Goal: Information Seeking & Learning: Learn about a topic

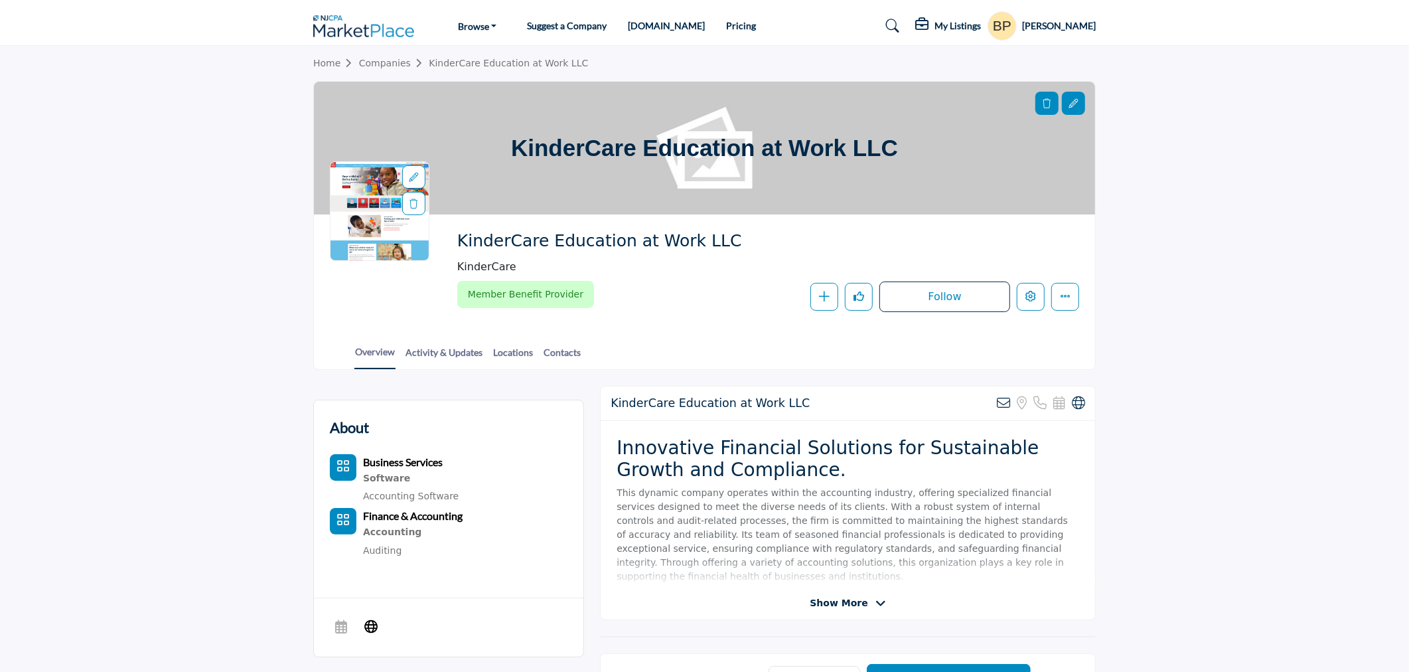
scroll to position [74, 0]
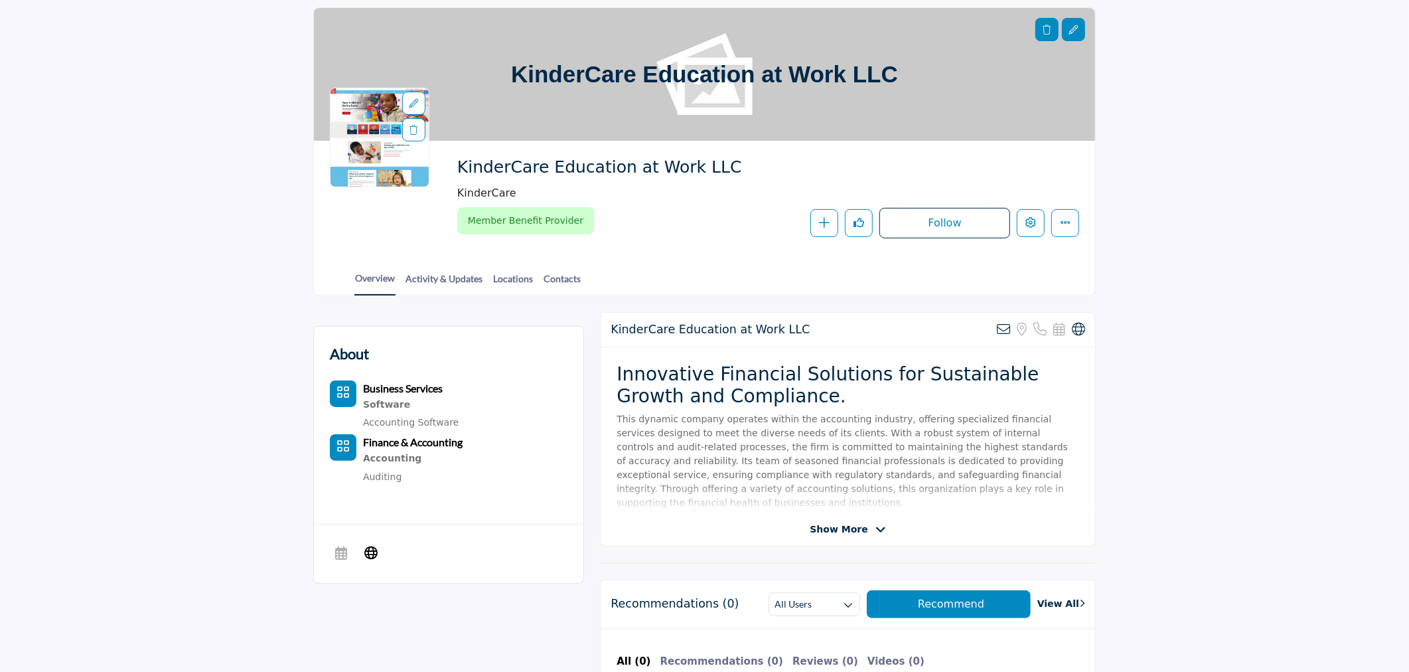
click at [861, 529] on span "Show More" at bounding box center [839, 529] width 58 height 14
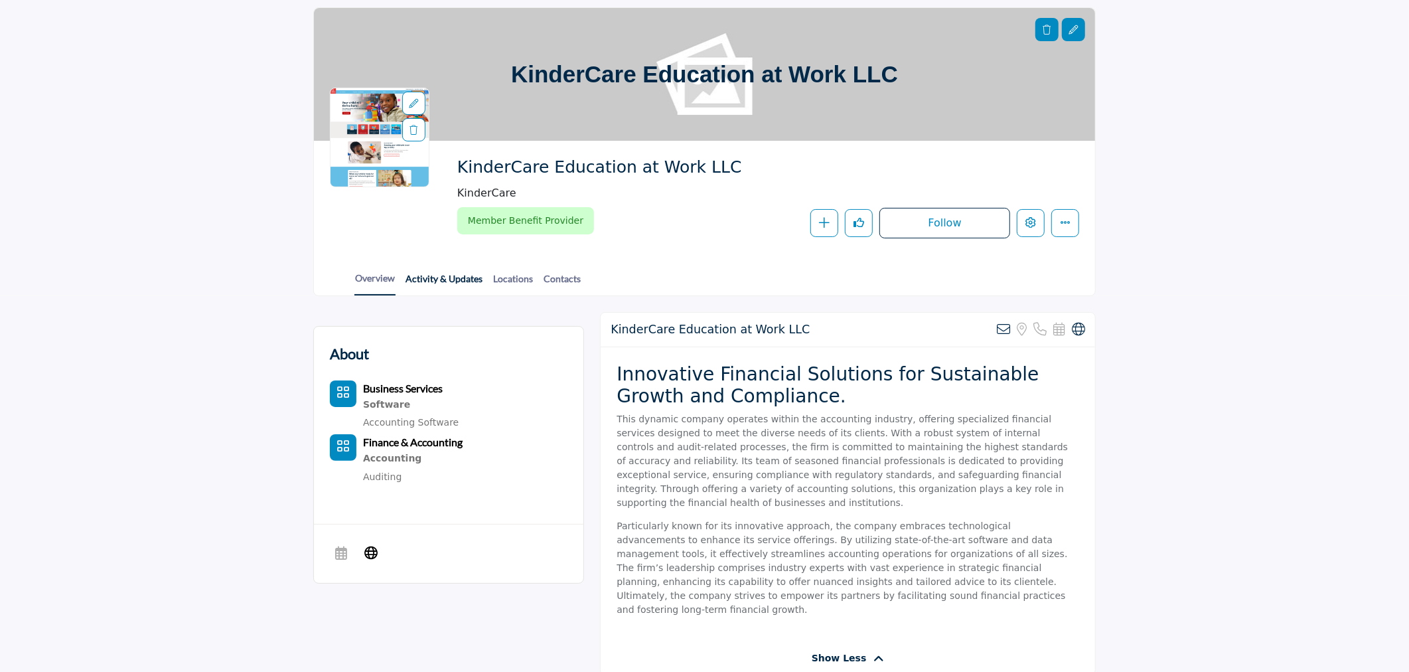
scroll to position [0, 0]
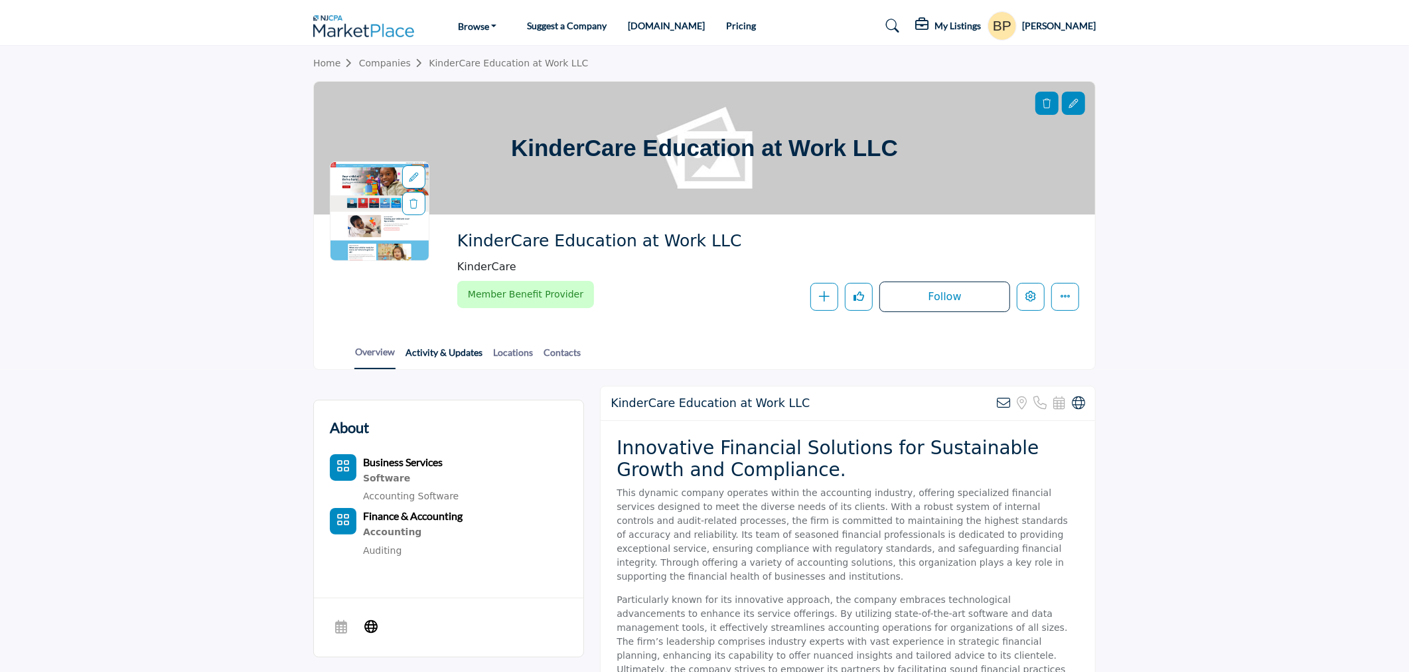
click at [438, 354] on link "Activity & Updates" at bounding box center [444, 356] width 78 height 23
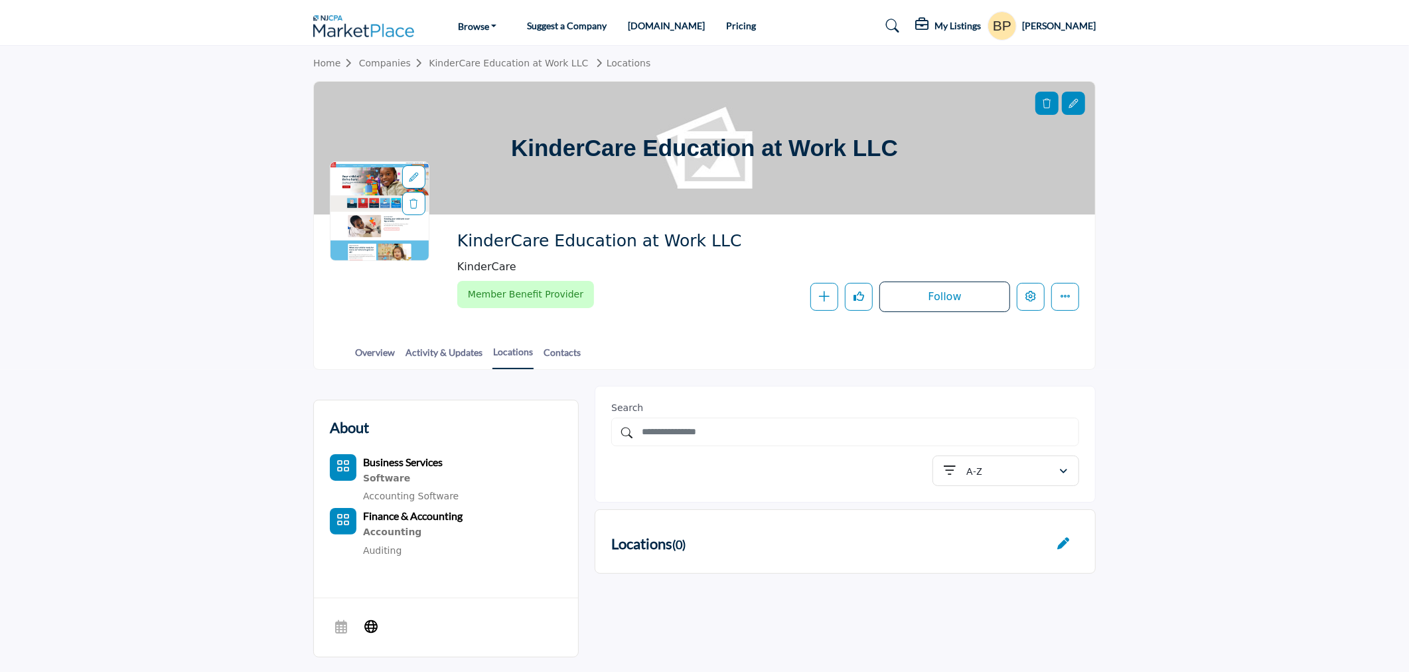
click at [1293, 366] on section "Home Companies KinderCare Education at Work LLC Locations KinderCare Education …" at bounding box center [704, 208] width 1409 height 324
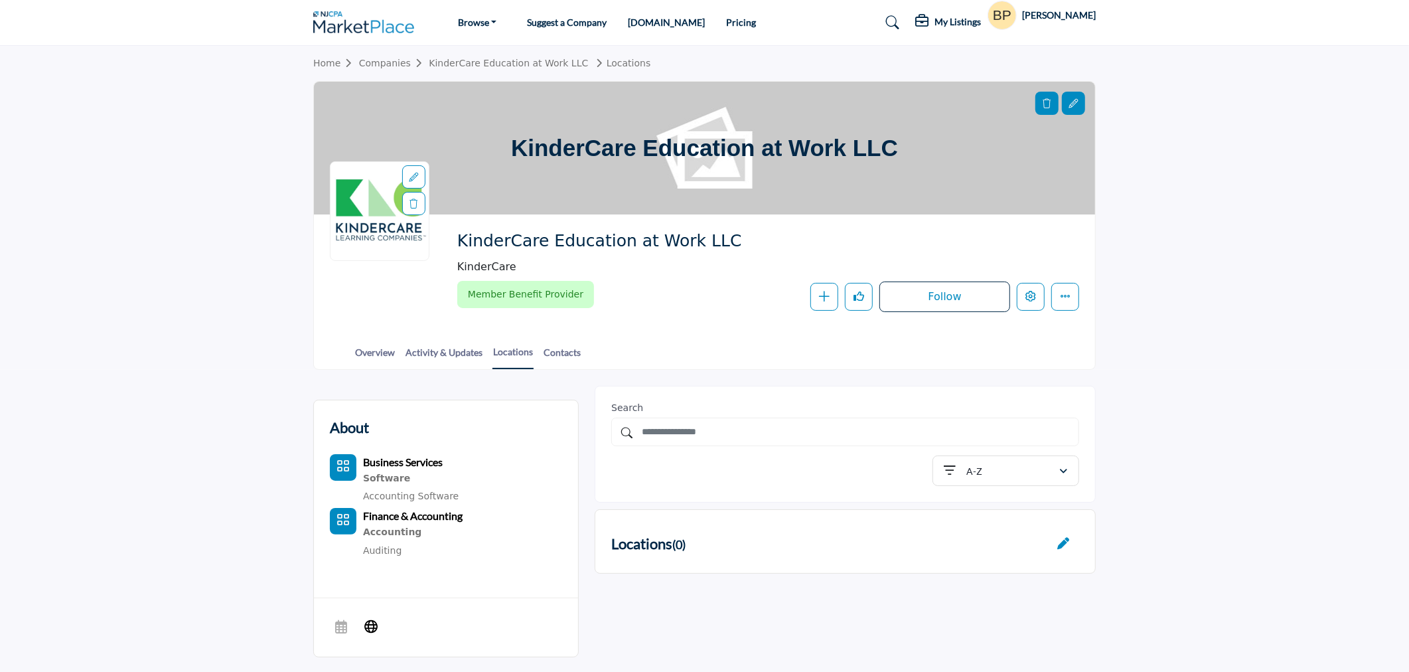
click at [0, 0] on div at bounding box center [0, 0] width 0 height 0
click at [386, 350] on link "Overview" at bounding box center [374, 356] width 41 height 23
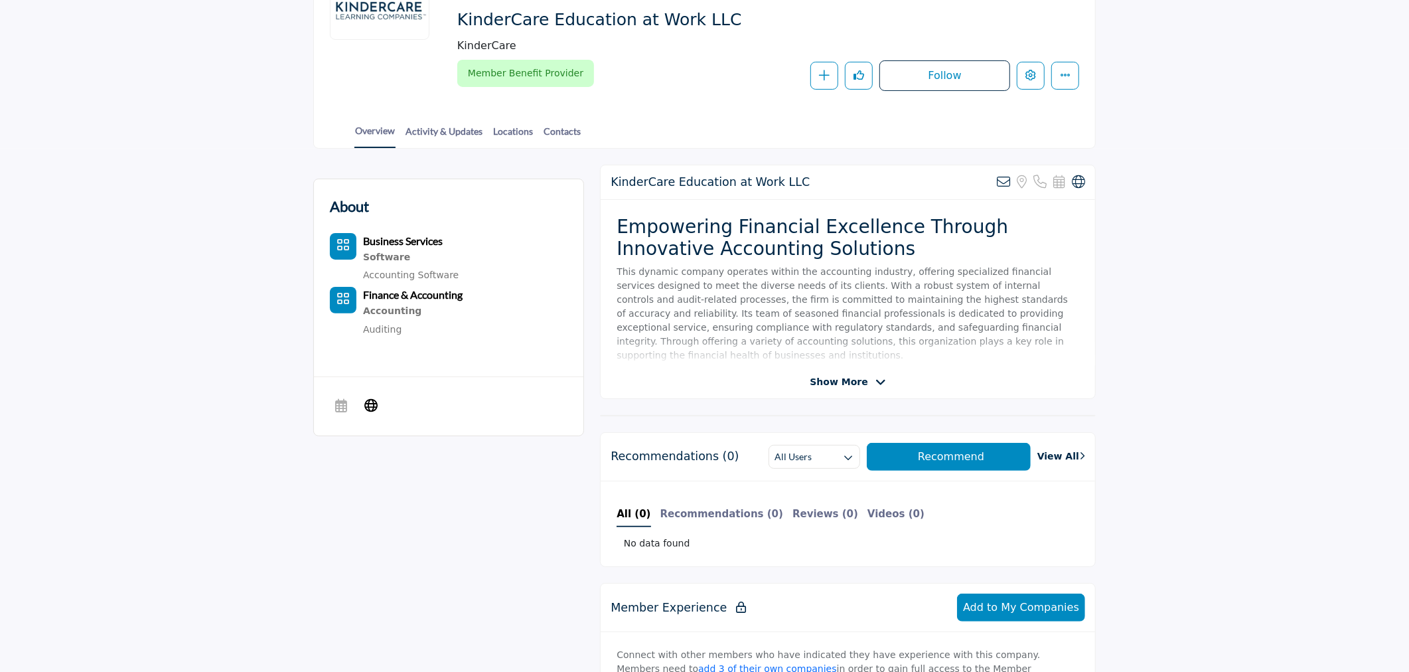
scroll to position [221, 0]
click at [857, 380] on span "Show More" at bounding box center [839, 382] width 58 height 14
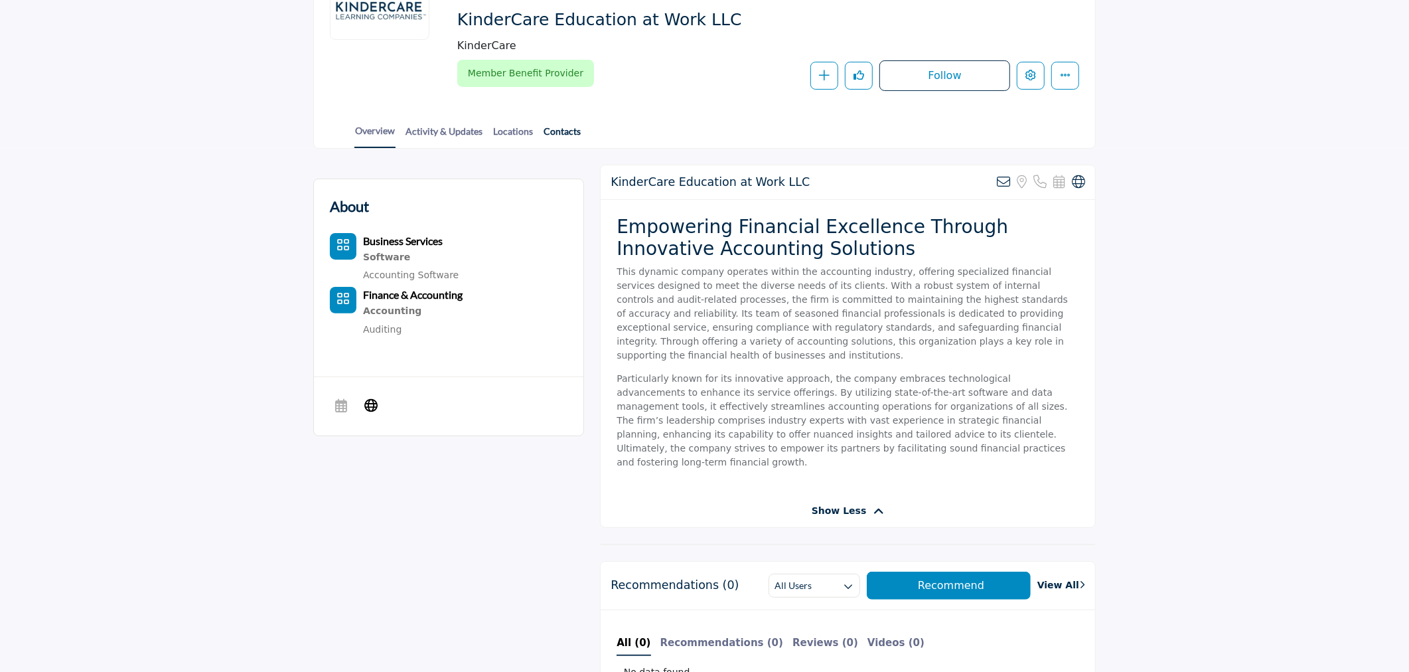
click at [562, 139] on link "Contacts" at bounding box center [562, 135] width 38 height 23
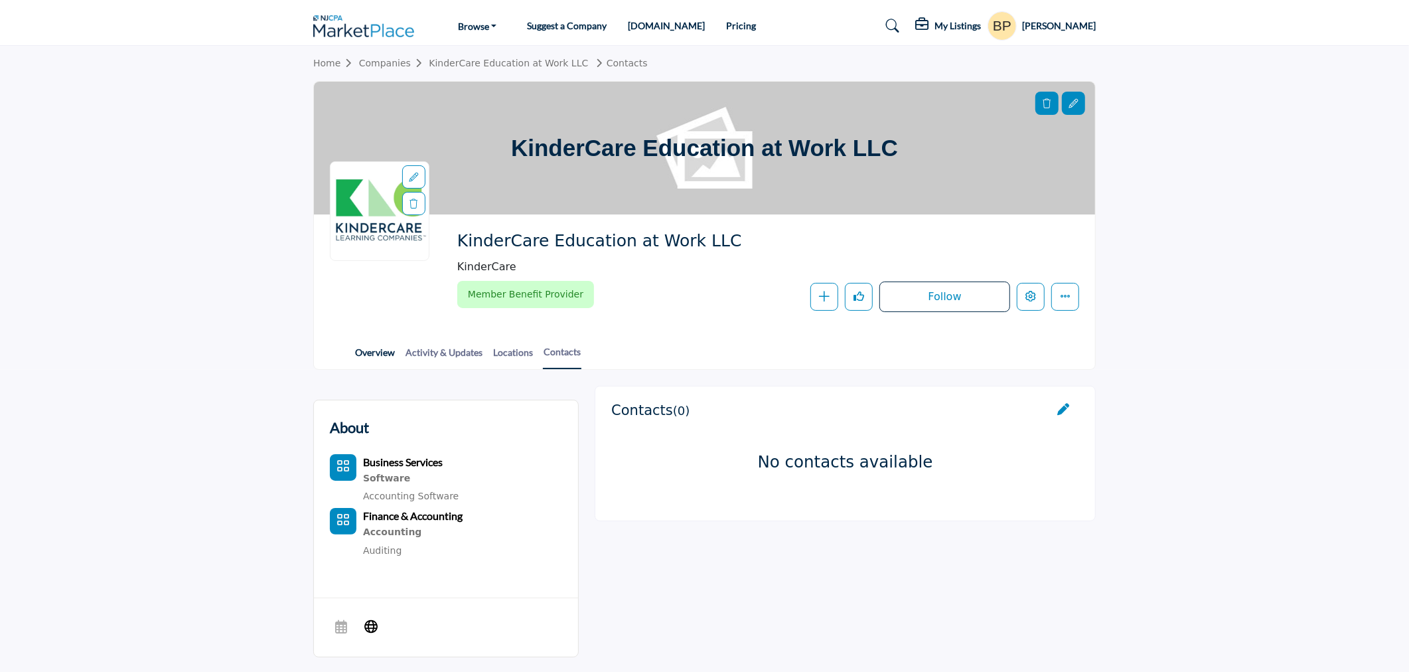
click at [378, 352] on link "Overview" at bounding box center [374, 356] width 41 height 23
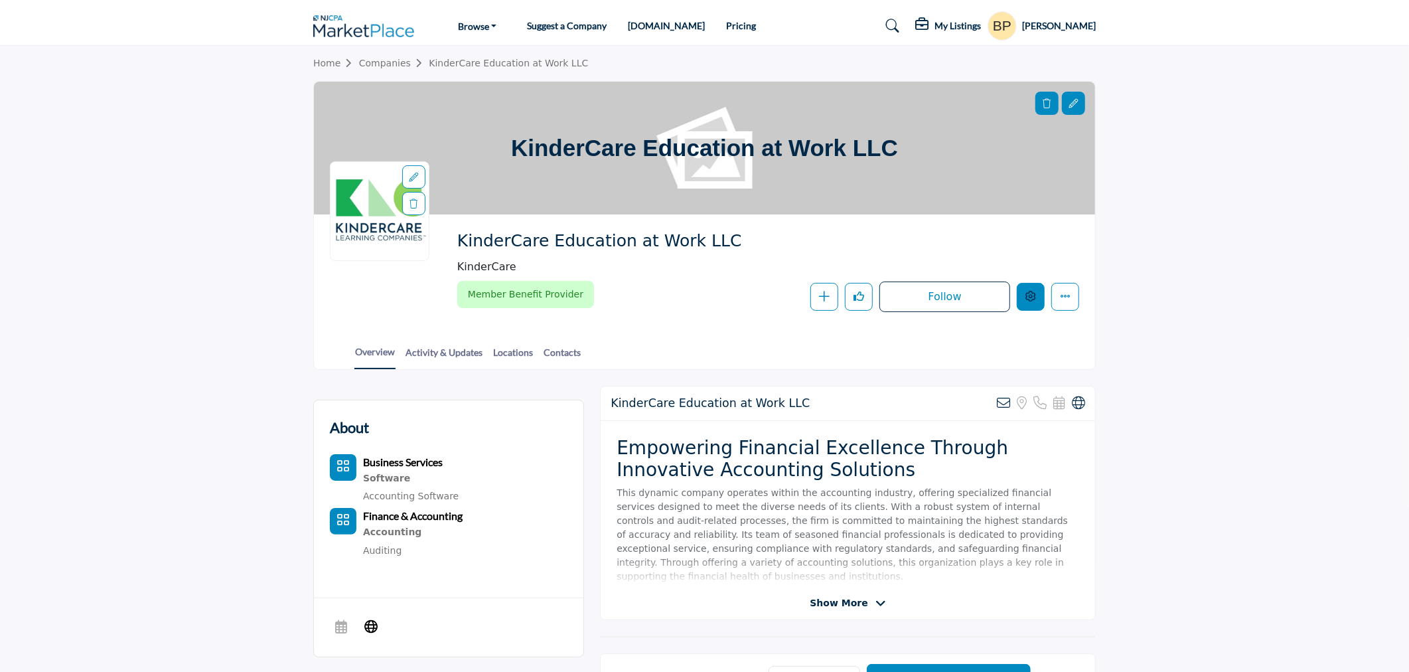
click at [1040, 297] on button "Edit company" at bounding box center [1031, 297] width 28 height 28
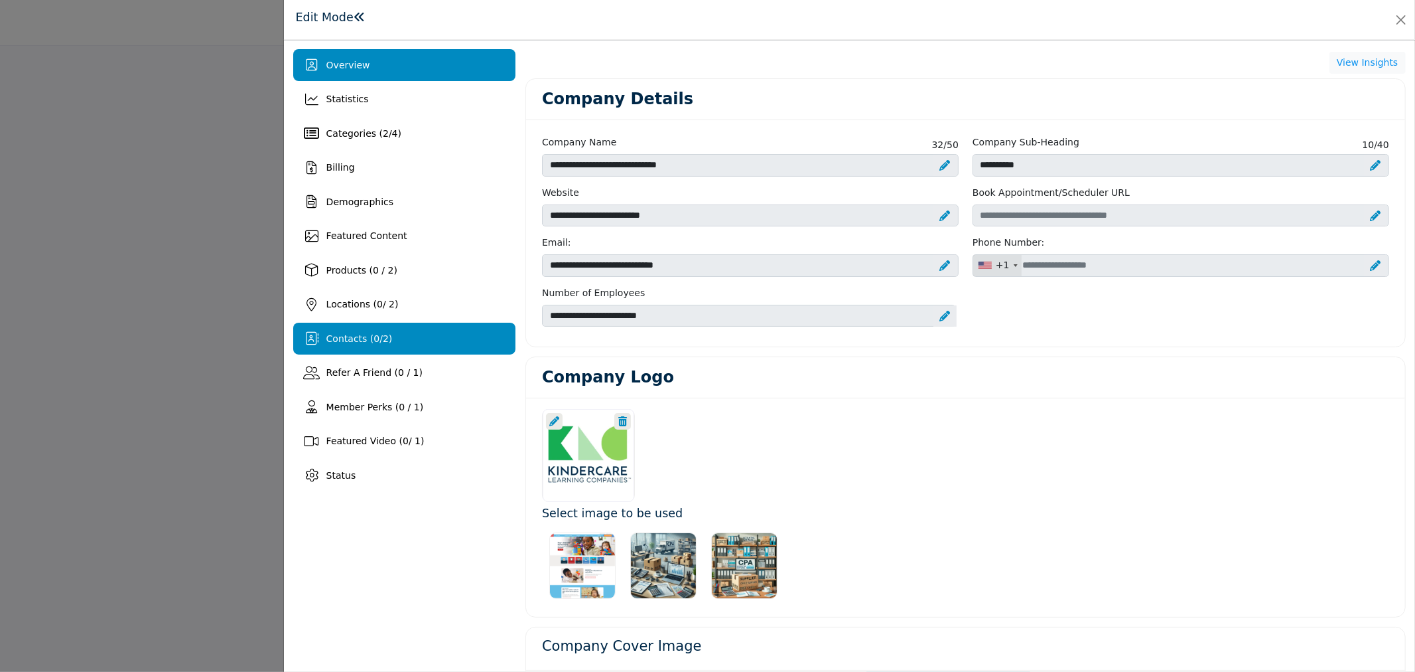
click at [385, 334] on span "2" at bounding box center [386, 338] width 6 height 11
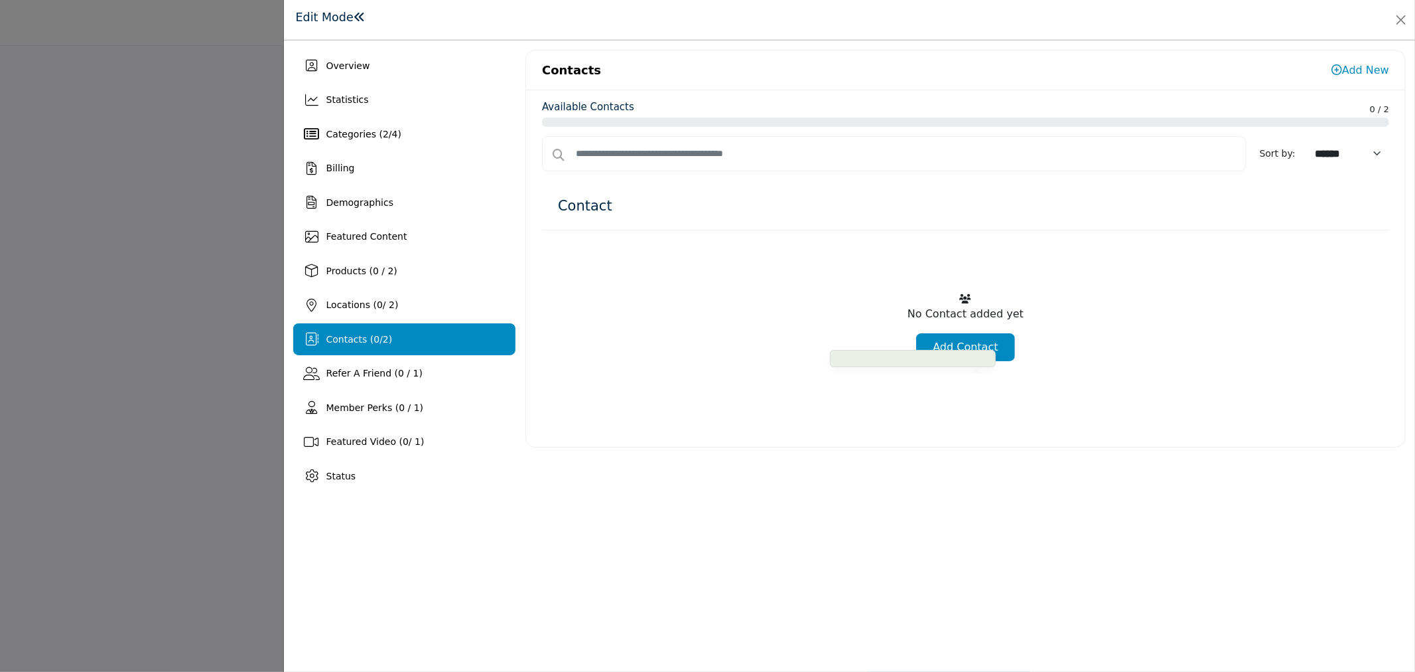
click at [990, 347] on link "Add Contact" at bounding box center [965, 347] width 98 height 28
click at [991, 346] on link "Add Contact" at bounding box center [965, 347] width 98 height 28
click at [972, 337] on link "Add Contact" at bounding box center [965, 347] width 98 height 28
click at [1352, 64] on link "Add New" at bounding box center [1361, 70] width 58 height 13
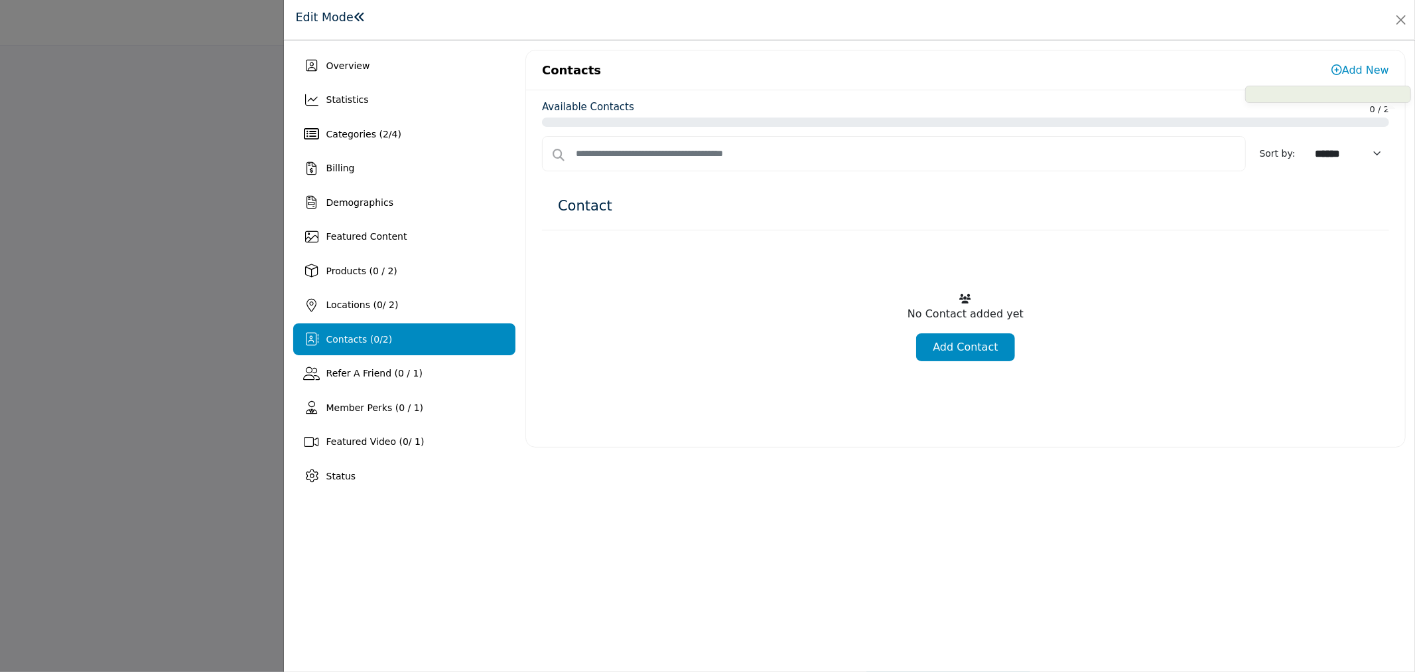
click at [1352, 64] on link "Add New" at bounding box center [1361, 70] width 58 height 13
click at [963, 346] on link "Add Contact" at bounding box center [965, 347] width 98 height 28
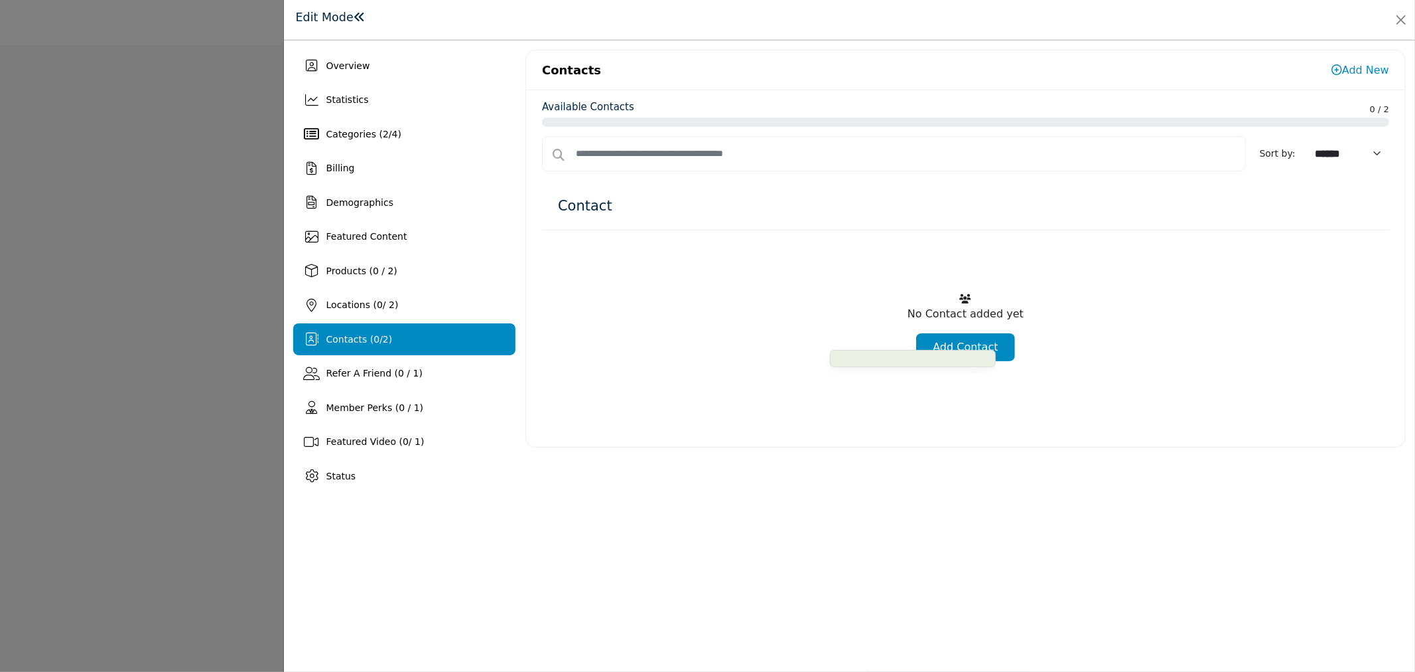
click at [963, 346] on link "Add Contact" at bounding box center [965, 347] width 98 height 28
click at [1397, 12] on button "Close" at bounding box center [1401, 20] width 19 height 19
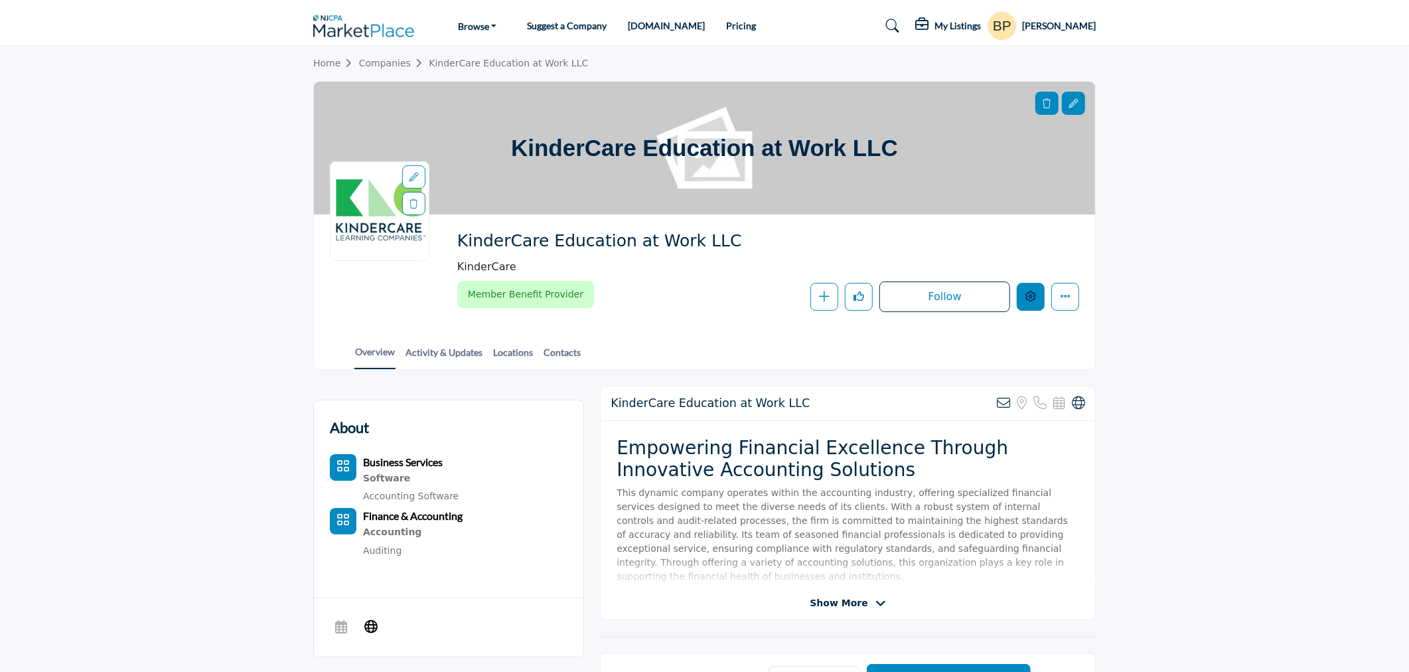
click at [1035, 291] on icon "Edit company" at bounding box center [1030, 296] width 11 height 11
click at [1032, 300] on icon "Edit company" at bounding box center [1030, 296] width 11 height 11
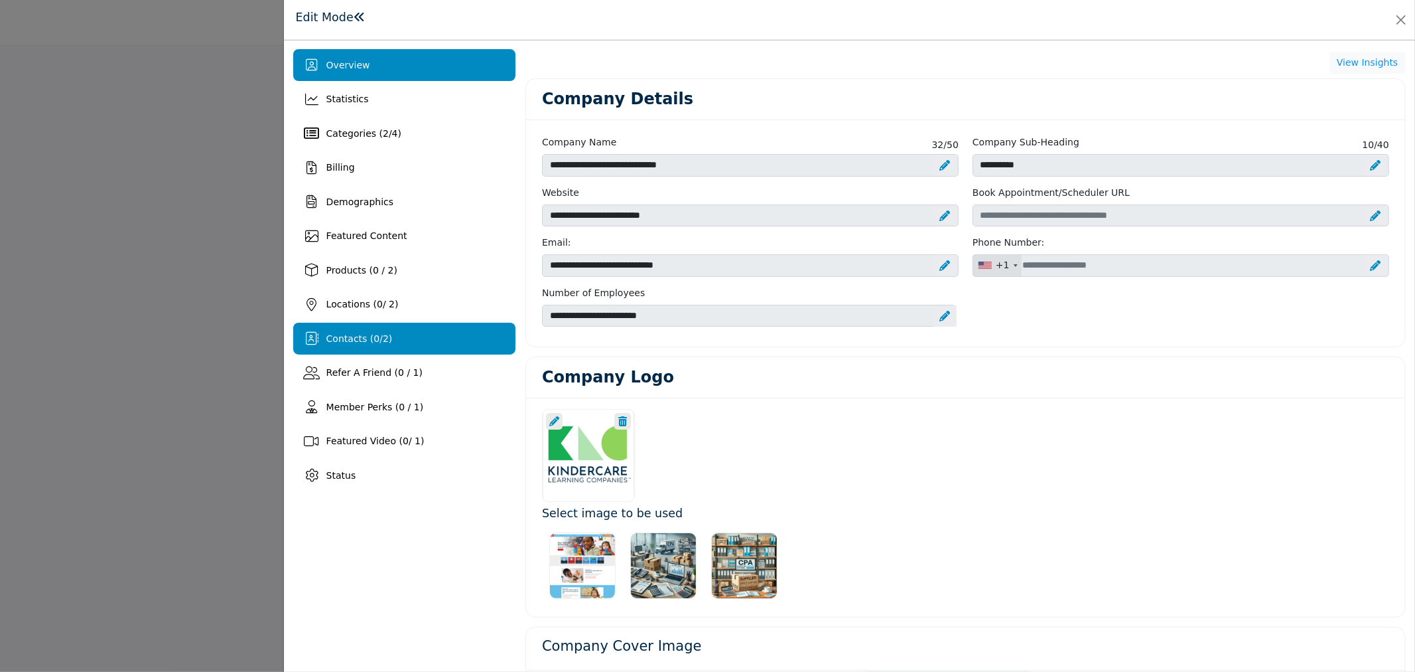
click at [417, 328] on div "Contacts ( 0 / 2 )" at bounding box center [404, 338] width 222 height 32
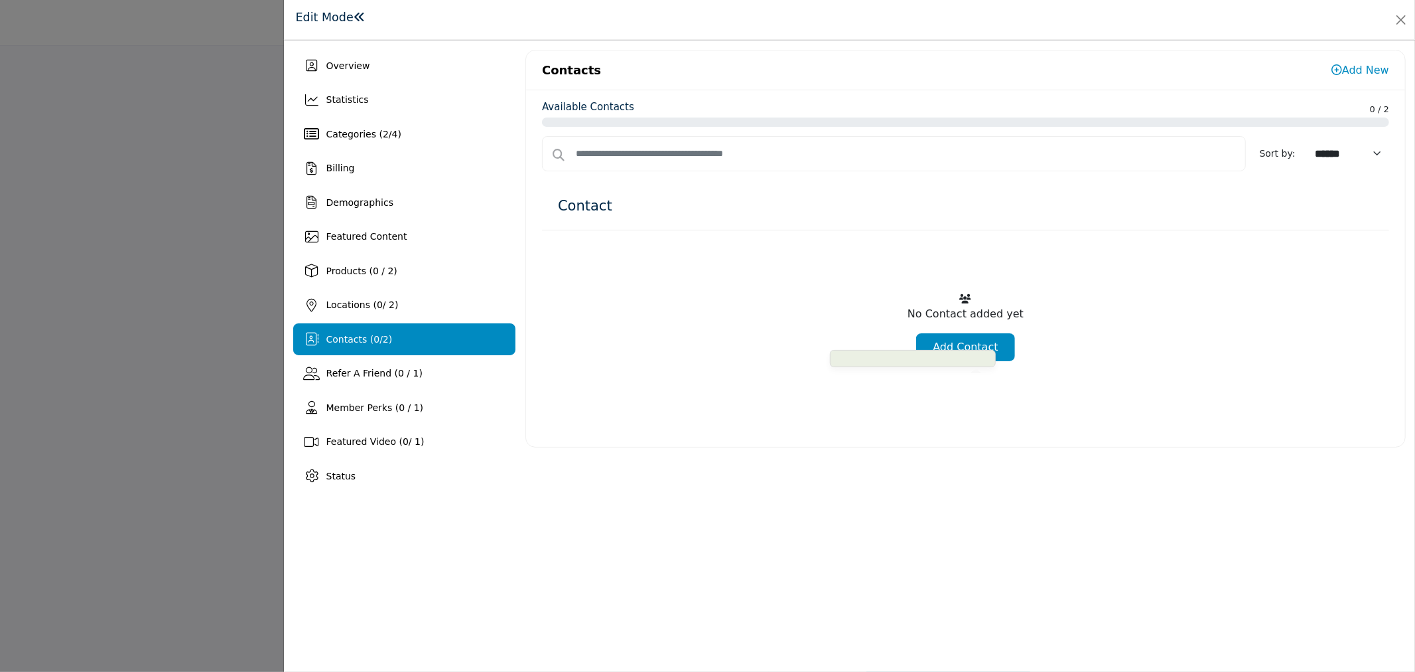
click at [937, 346] on link "Add Contact" at bounding box center [965, 347] width 98 height 28
click at [958, 340] on link "Add Contact" at bounding box center [965, 347] width 98 height 28
click at [1352, 58] on div "Contacts Add New" at bounding box center [965, 70] width 879 height 40
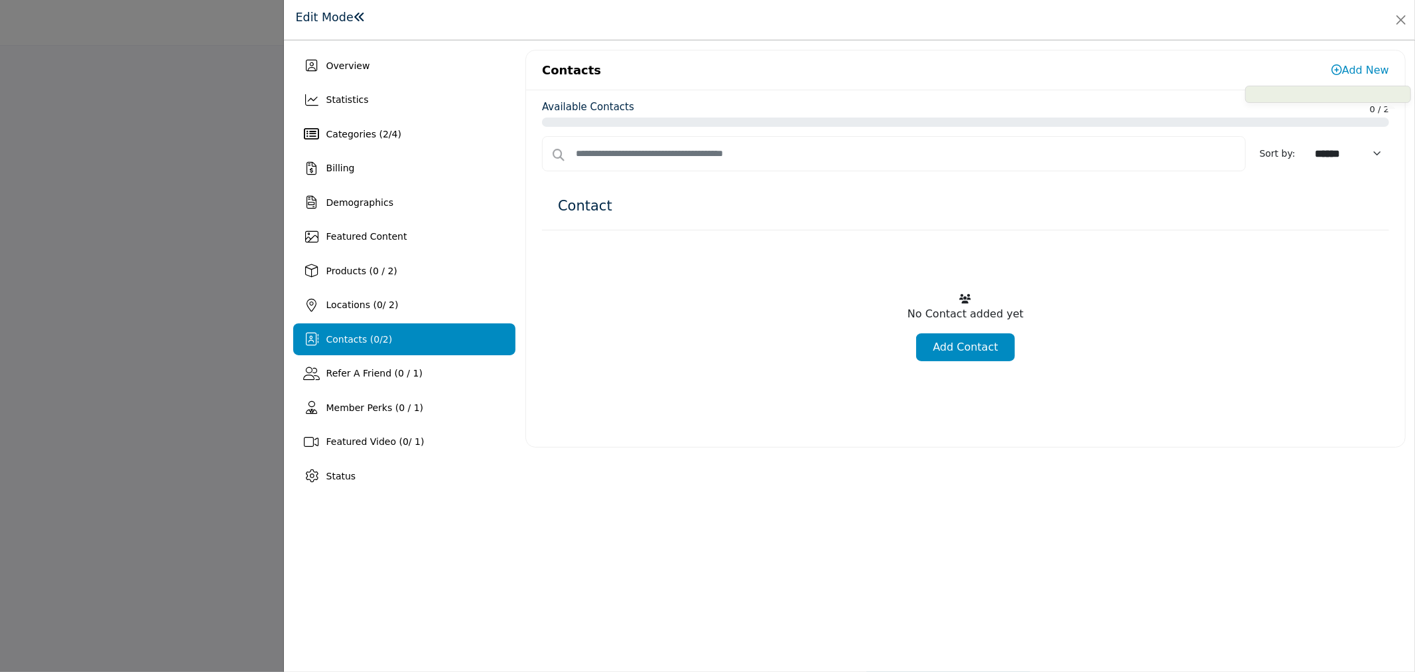
click at [1352, 68] on link "Add New" at bounding box center [1361, 70] width 58 height 13
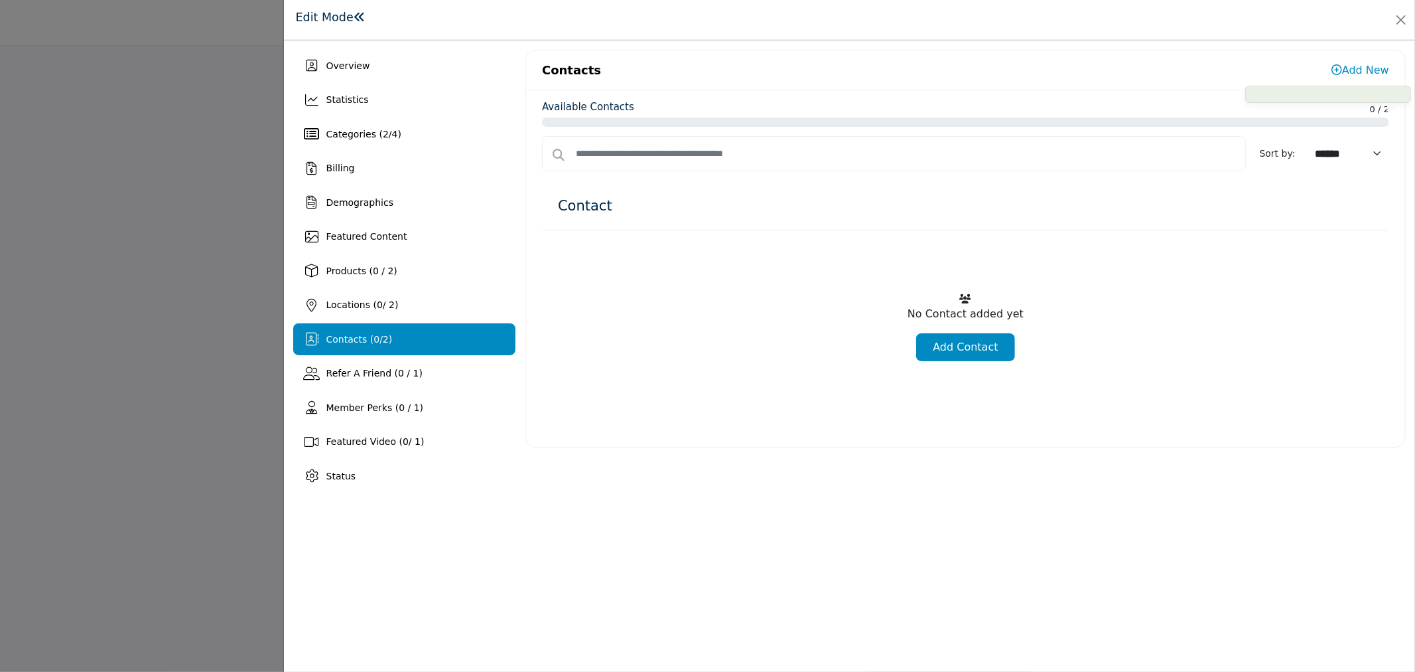
click at [1352, 68] on link "Add New" at bounding box center [1361, 70] width 58 height 13
click at [973, 350] on span at bounding box center [913, 358] width 166 height 17
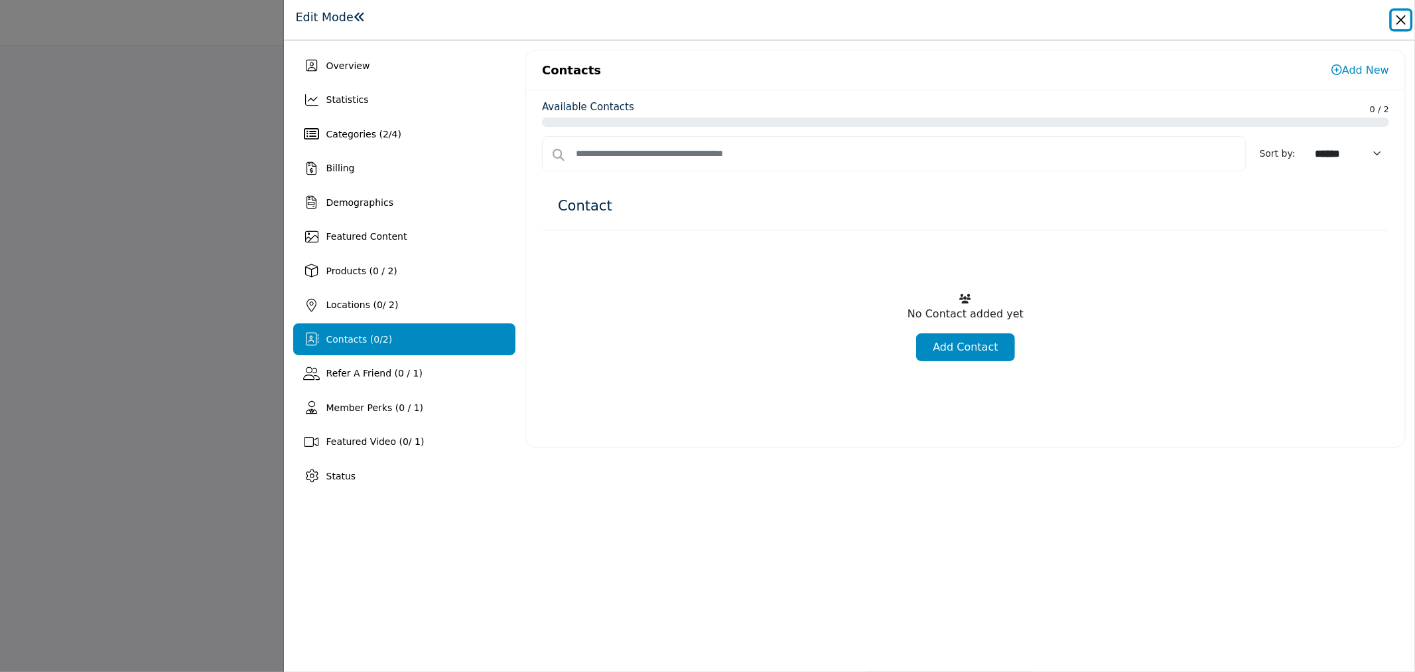
click at [1397, 25] on button "Close" at bounding box center [1401, 20] width 19 height 19
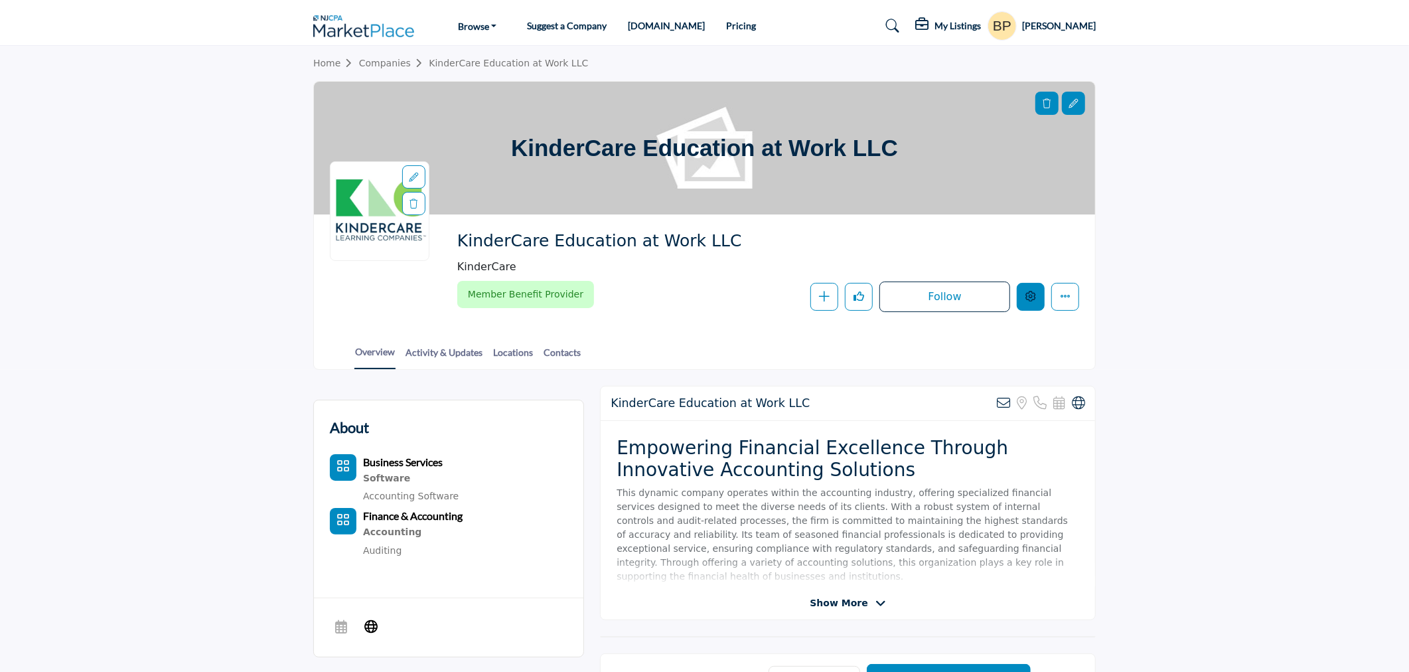
click at [1035, 299] on icon "Edit company" at bounding box center [1030, 296] width 11 height 11
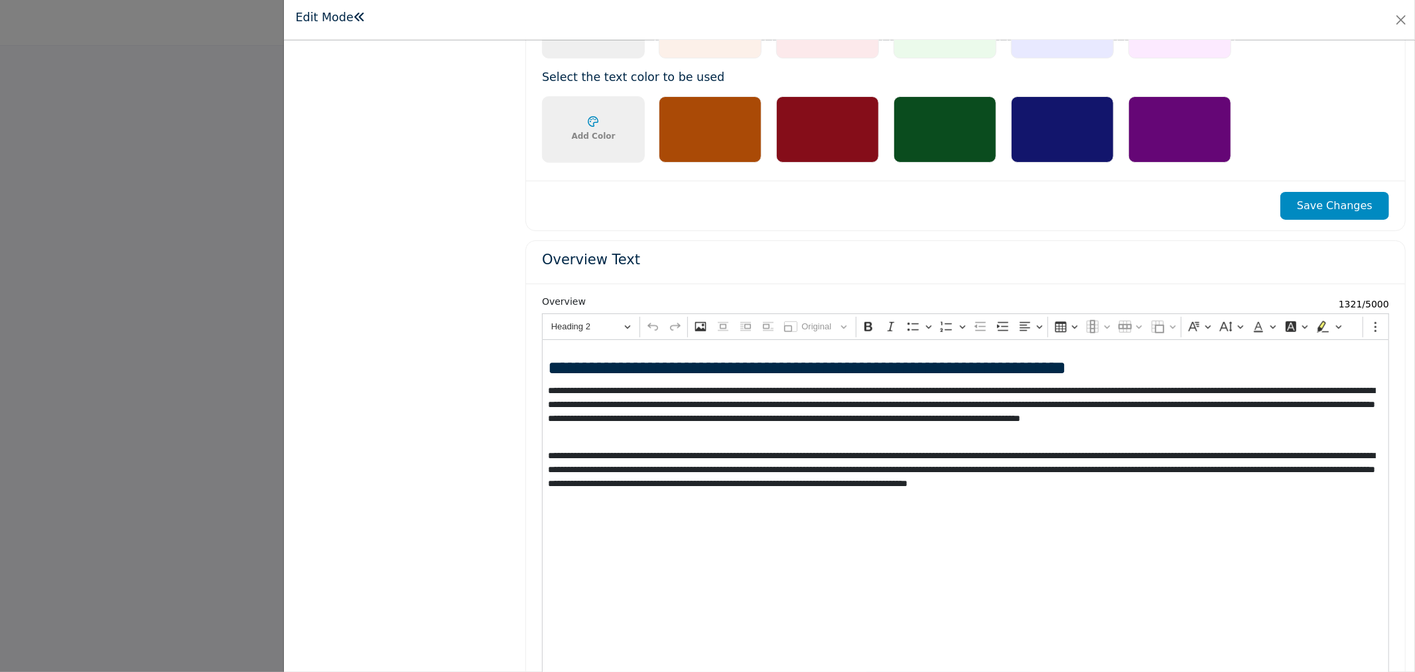
scroll to position [1032, 0]
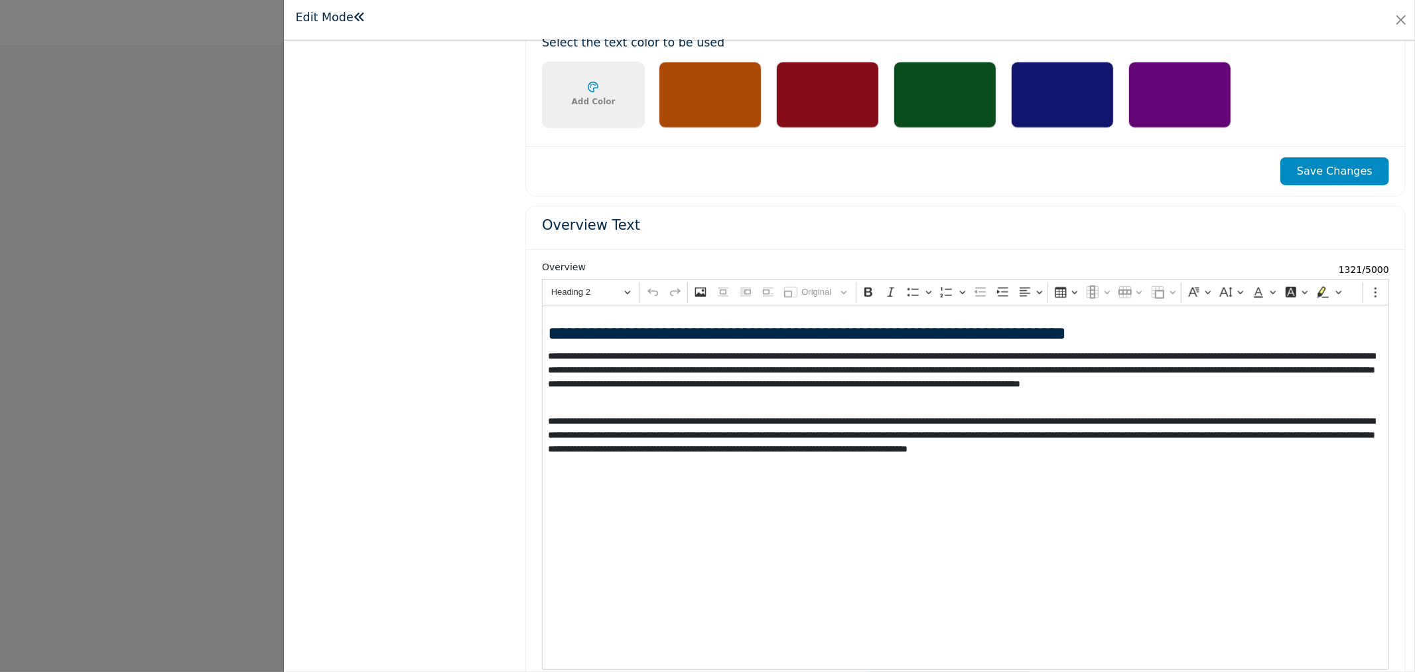
click at [827, 413] on div "**********" at bounding box center [965, 487] width 847 height 365
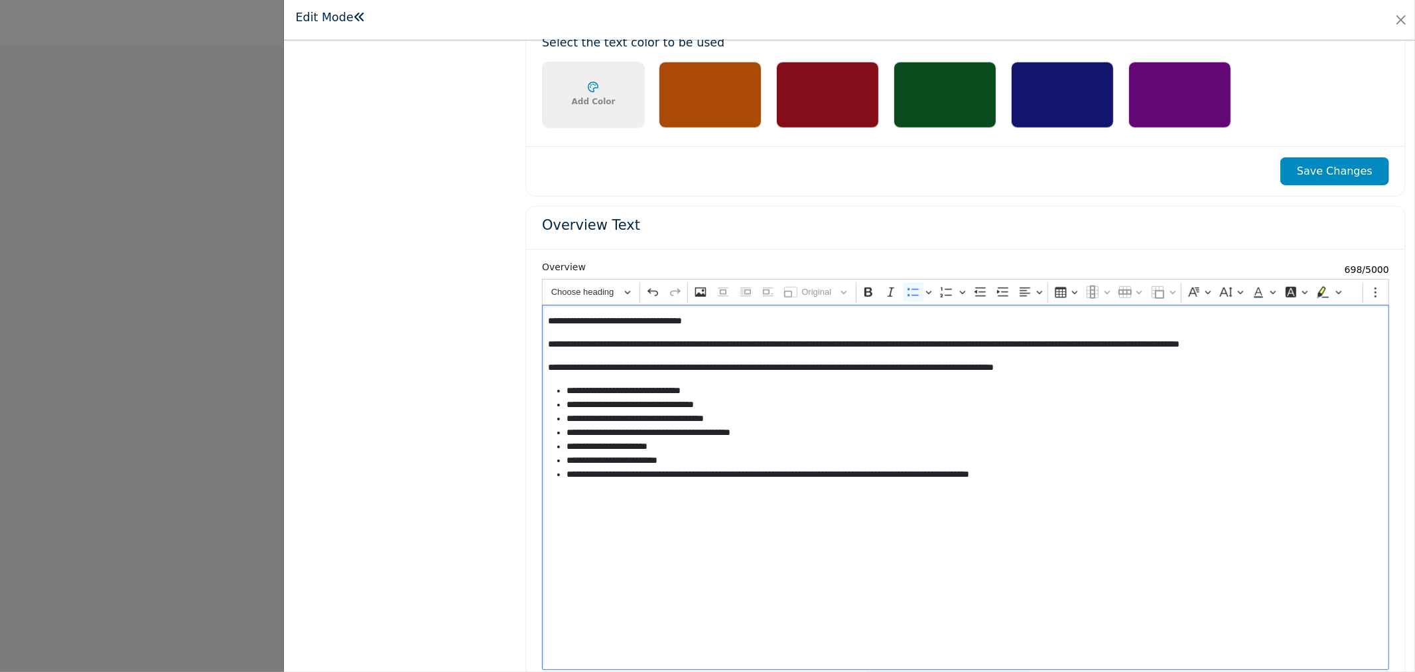
click at [671, 320] on span "**********" at bounding box center [615, 320] width 134 height 9
click at [869, 294] on icon "Editor toolbar" at bounding box center [869, 291] width 8 height 9
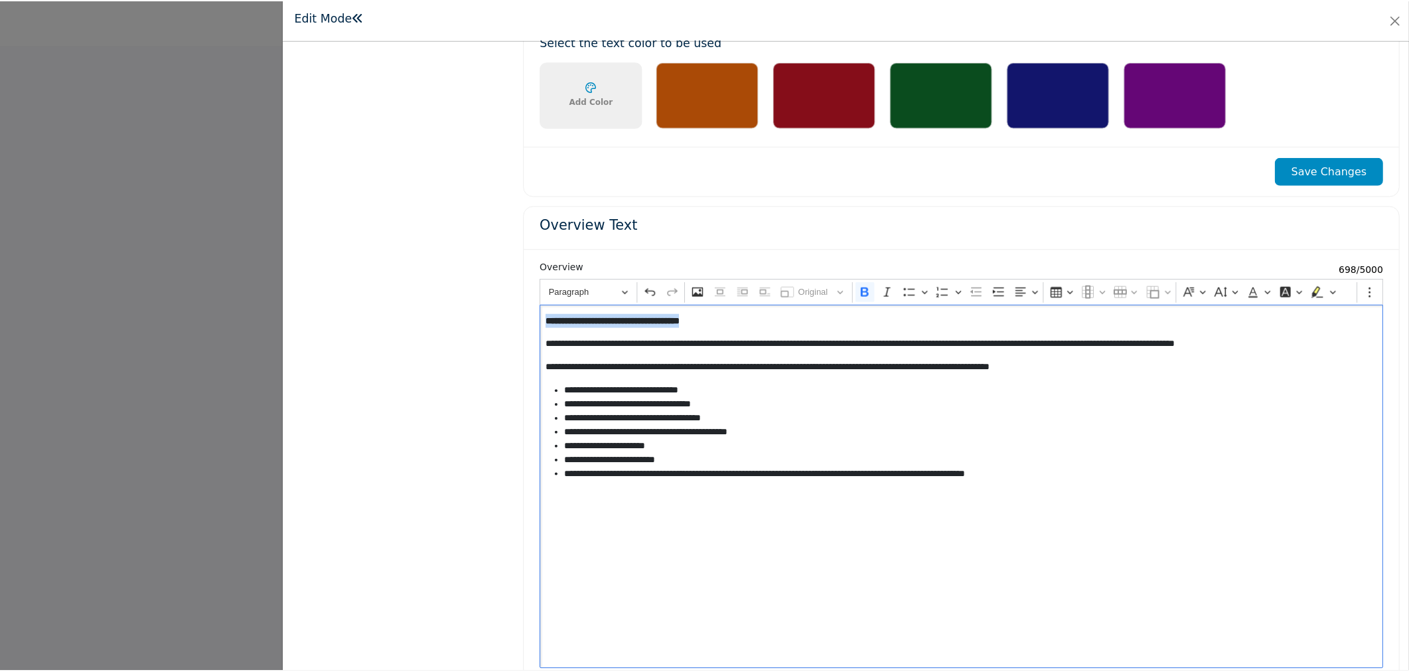
scroll to position [1168, 0]
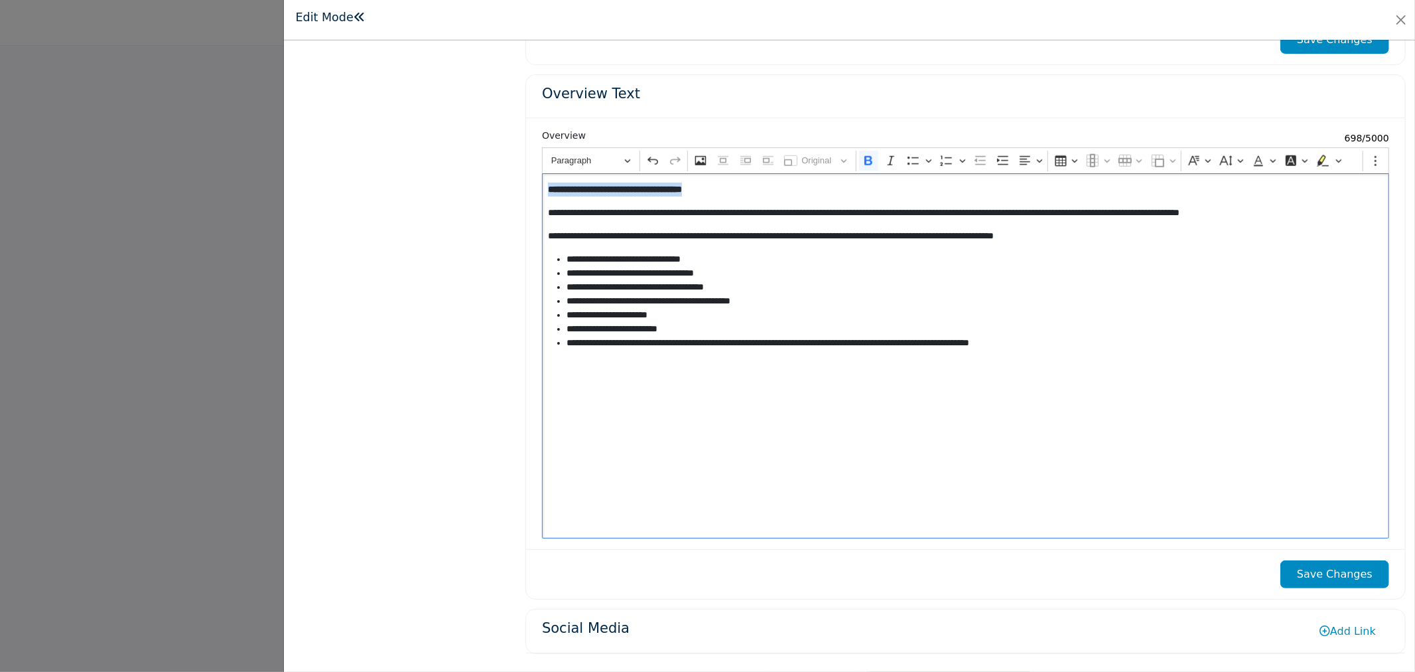
click at [1321, 582] on button "Save Changes" at bounding box center [1335, 574] width 109 height 28
click at [1334, 567] on button "Save Changes" at bounding box center [1335, 574] width 109 height 28
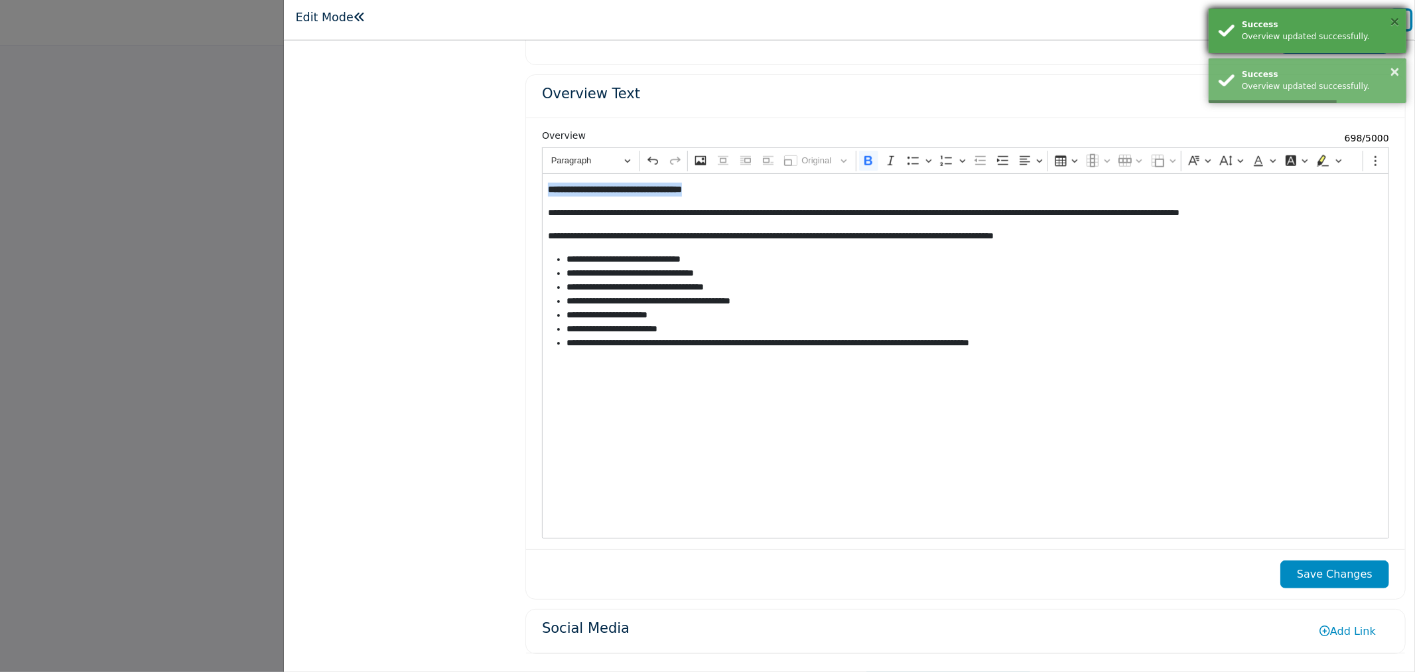
click at [1397, 24] on button "×" at bounding box center [1394, 21] width 11 height 13
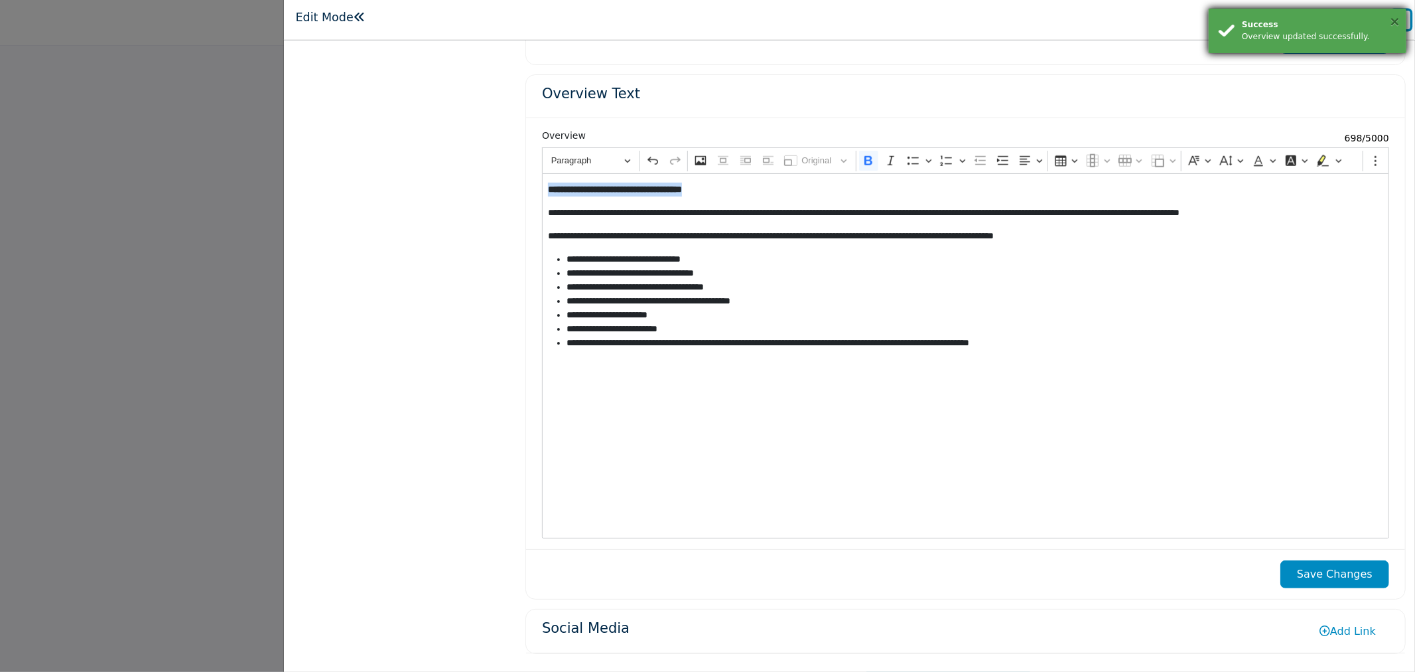
click at [1397, 19] on button "×" at bounding box center [1394, 21] width 11 height 13
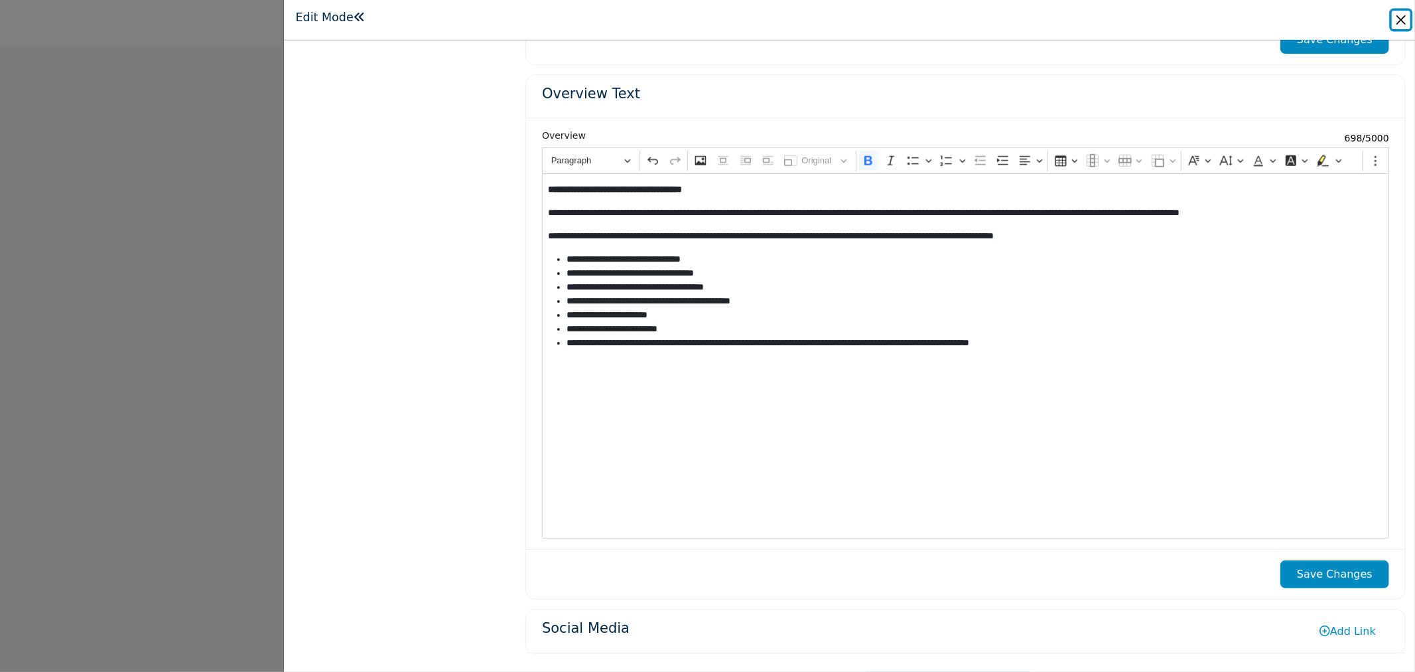
click at [1405, 16] on button "Close" at bounding box center [1401, 20] width 19 height 19
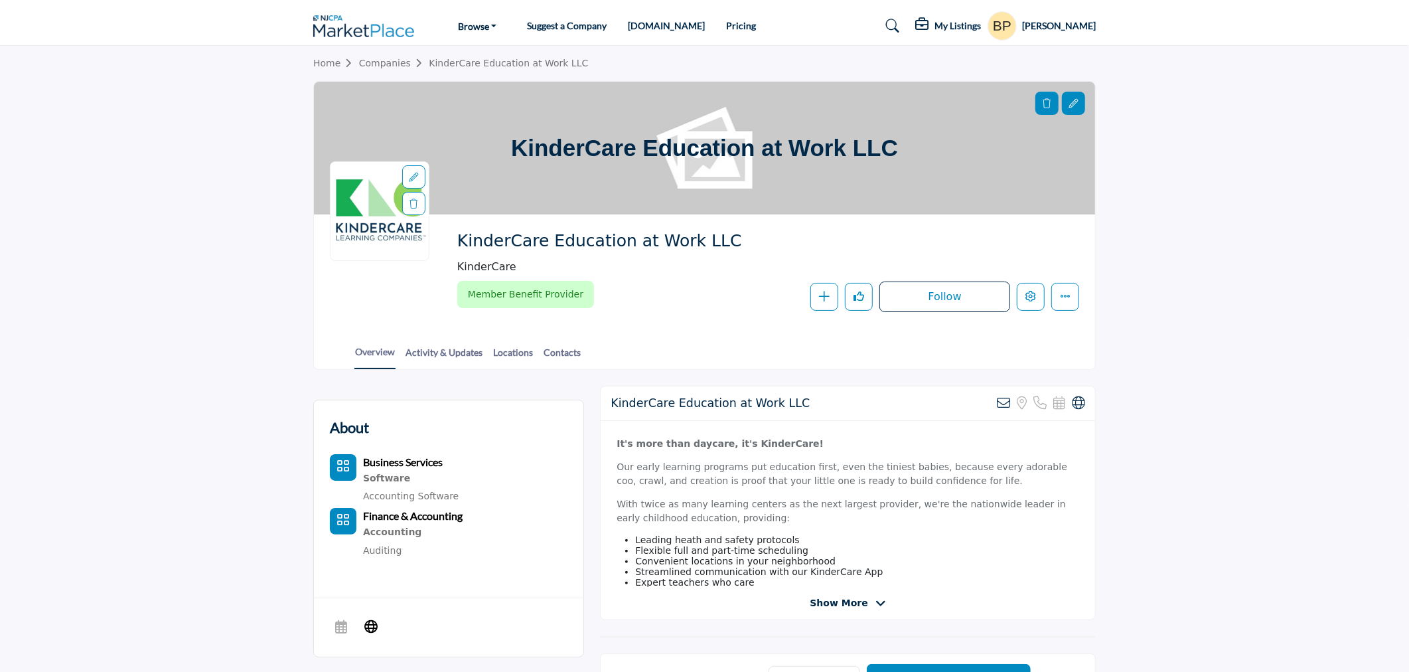
click at [843, 602] on span "Show More" at bounding box center [839, 603] width 58 height 14
click at [1072, 104] on icon at bounding box center [1073, 103] width 9 height 9
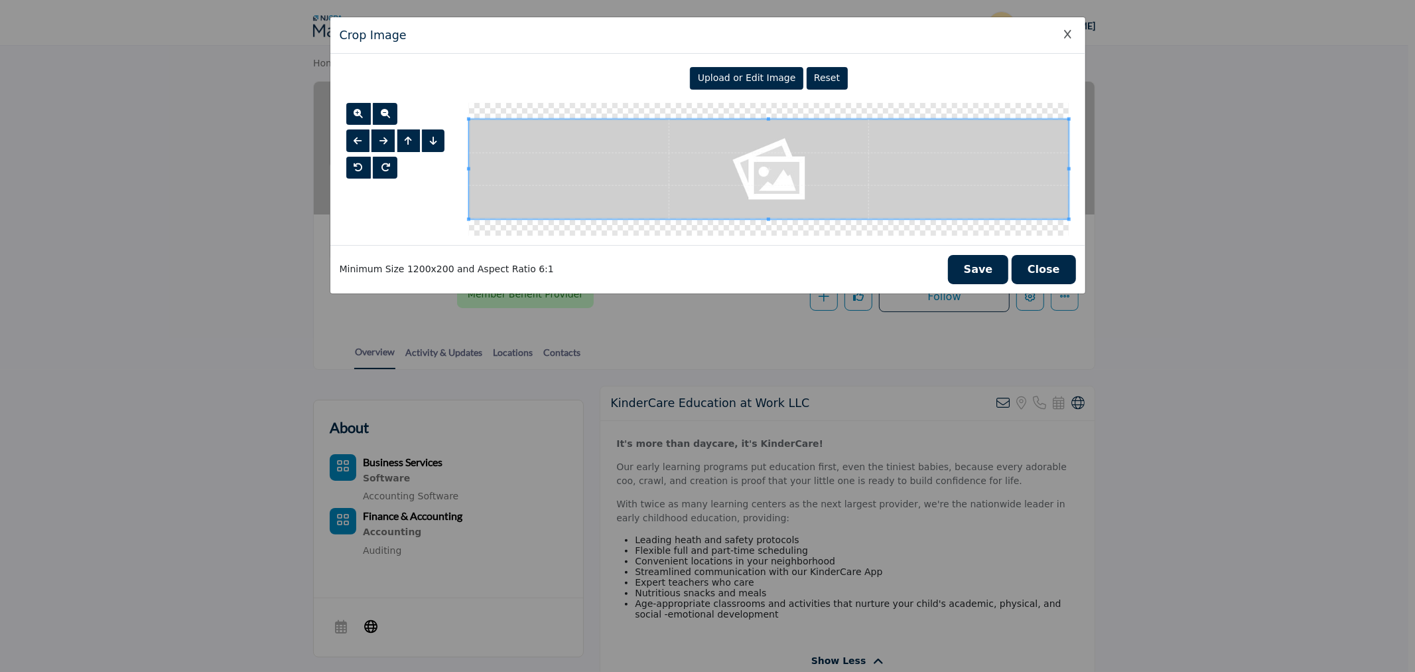
click at [1042, 263] on button "Close" at bounding box center [1044, 269] width 64 height 29
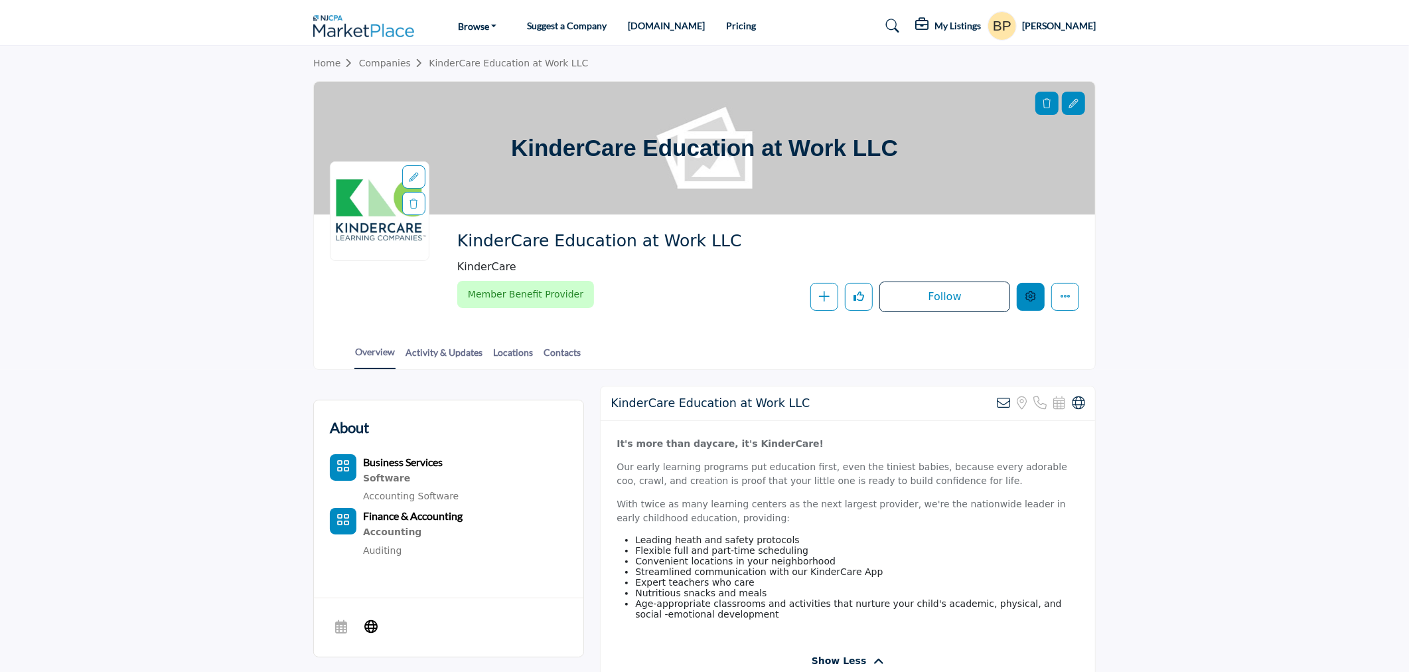
click at [1030, 292] on icon "Edit company" at bounding box center [1030, 296] width 11 height 11
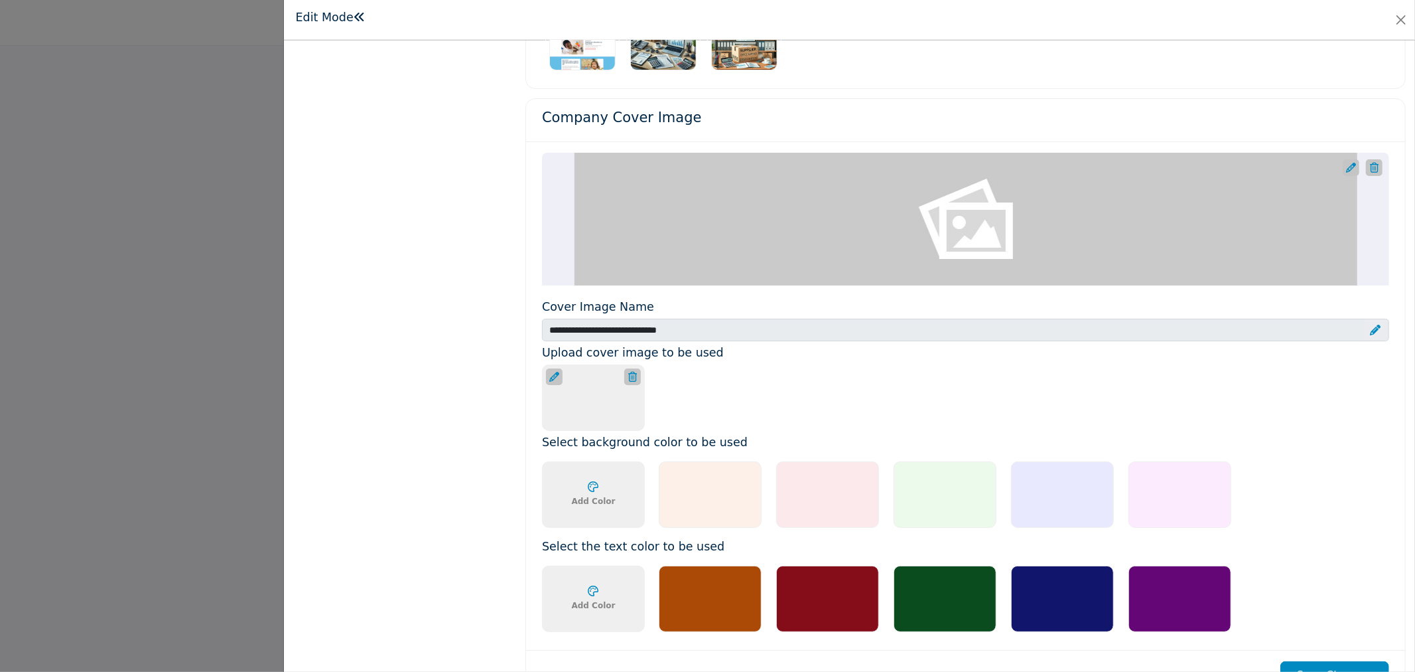
scroll to position [516, 0]
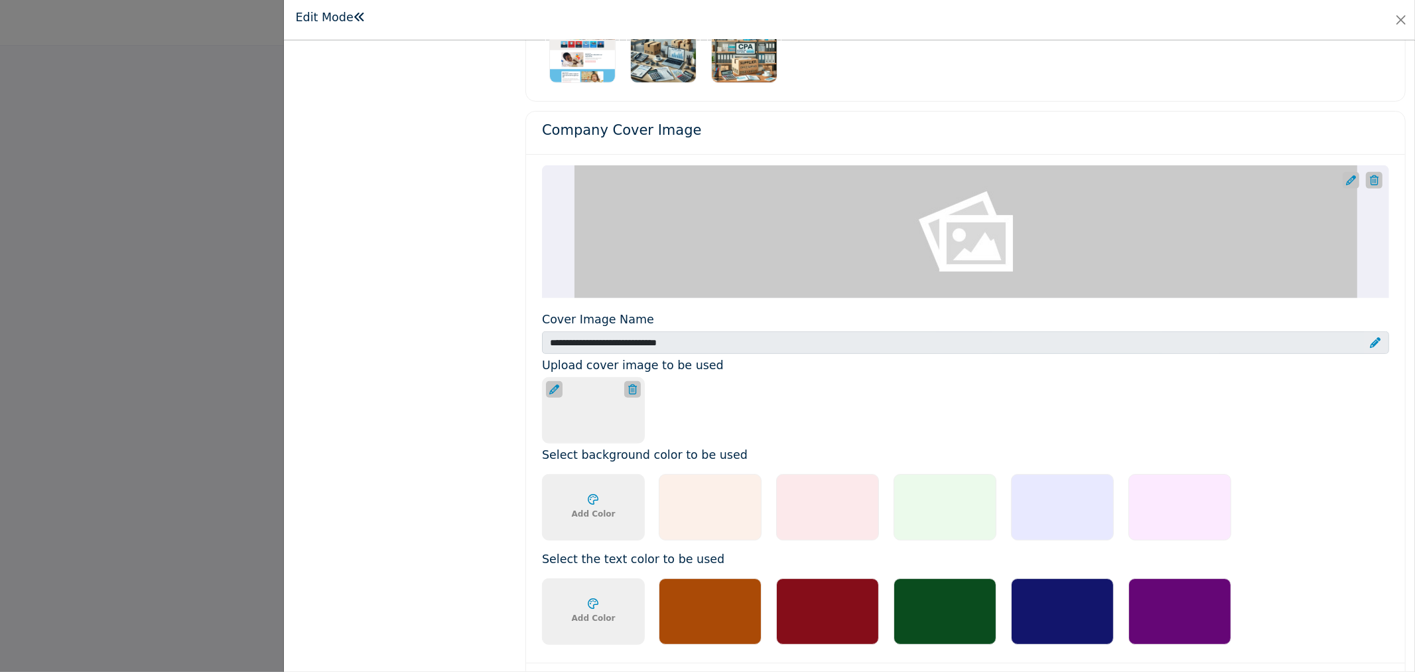
click at [953, 513] on div at bounding box center [945, 507] width 103 height 66
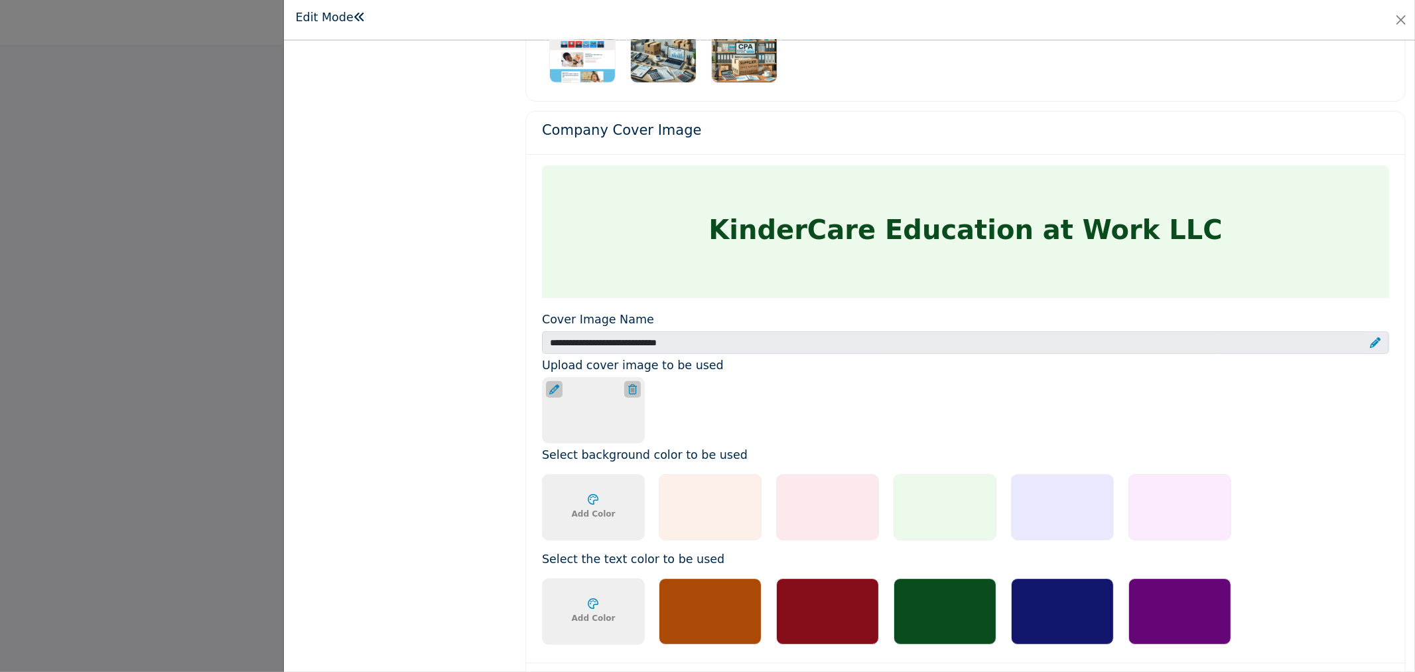
click at [1019, 514] on div at bounding box center [1062, 507] width 103 height 66
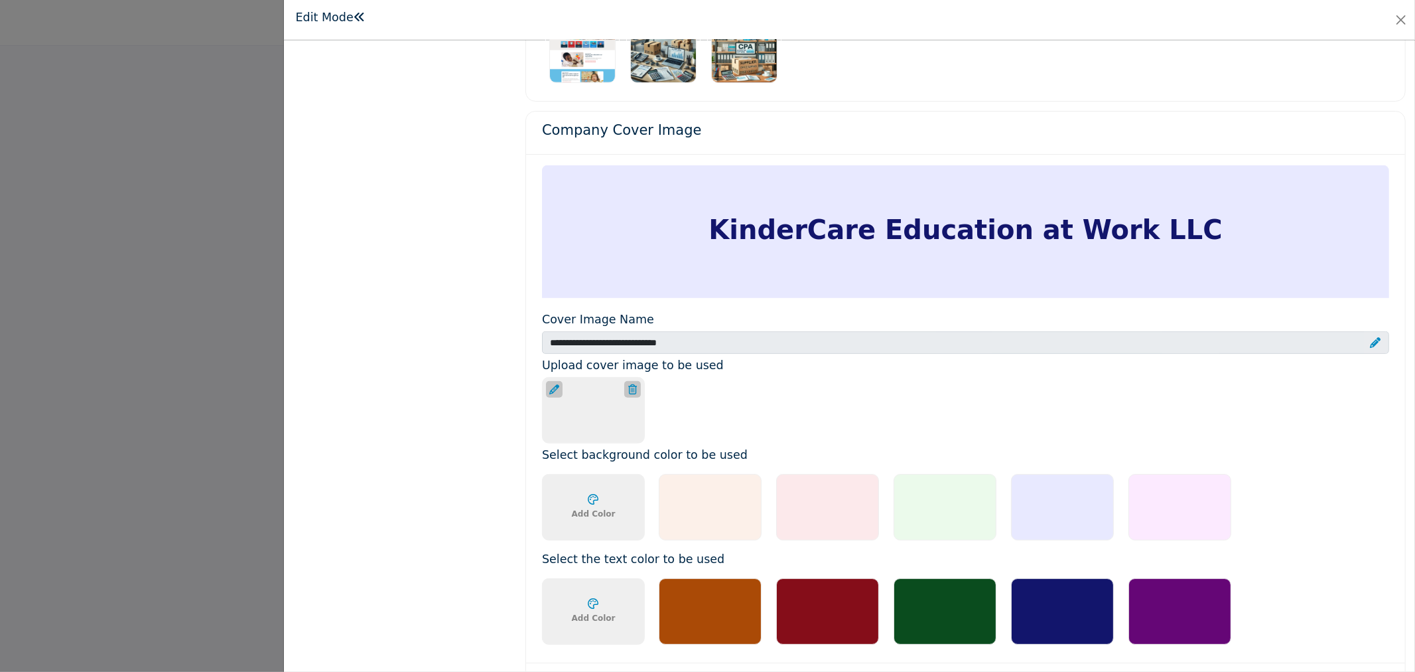
click at [926, 518] on div at bounding box center [945, 507] width 103 height 66
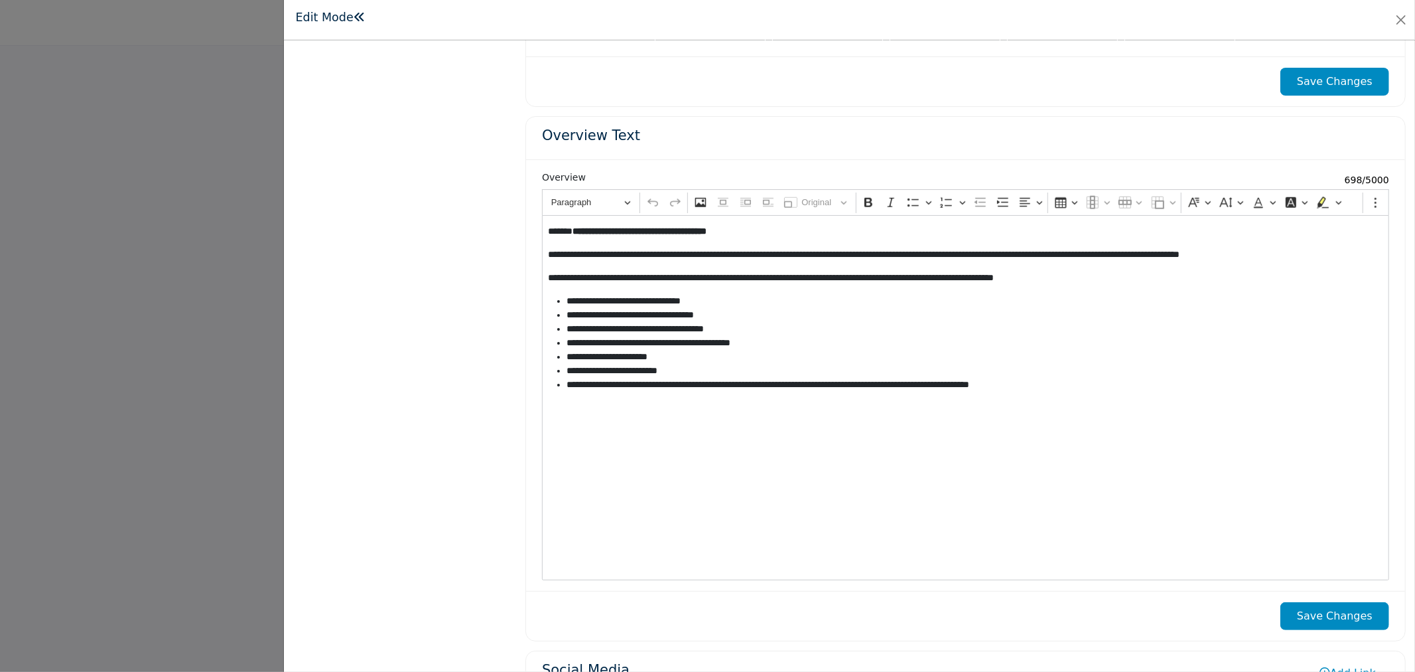
scroll to position [1168, 0]
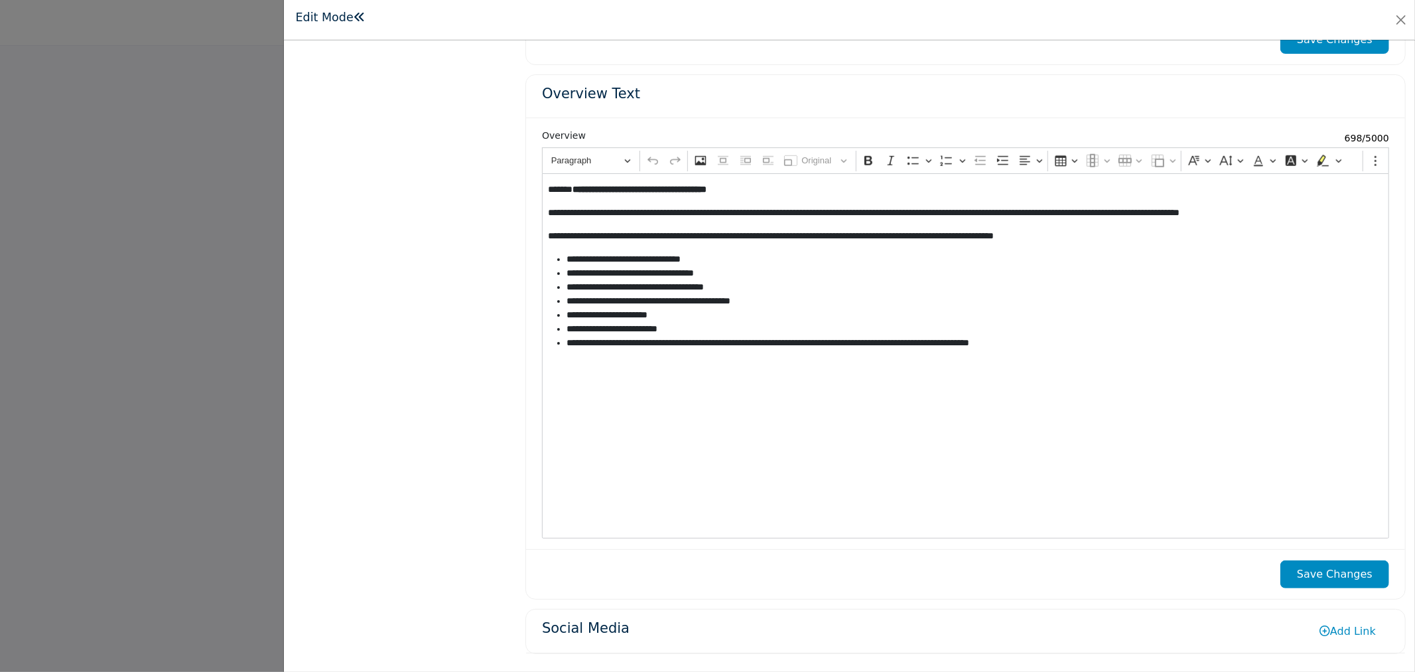
click at [1354, 579] on button "Save Changes" at bounding box center [1335, 574] width 109 height 28
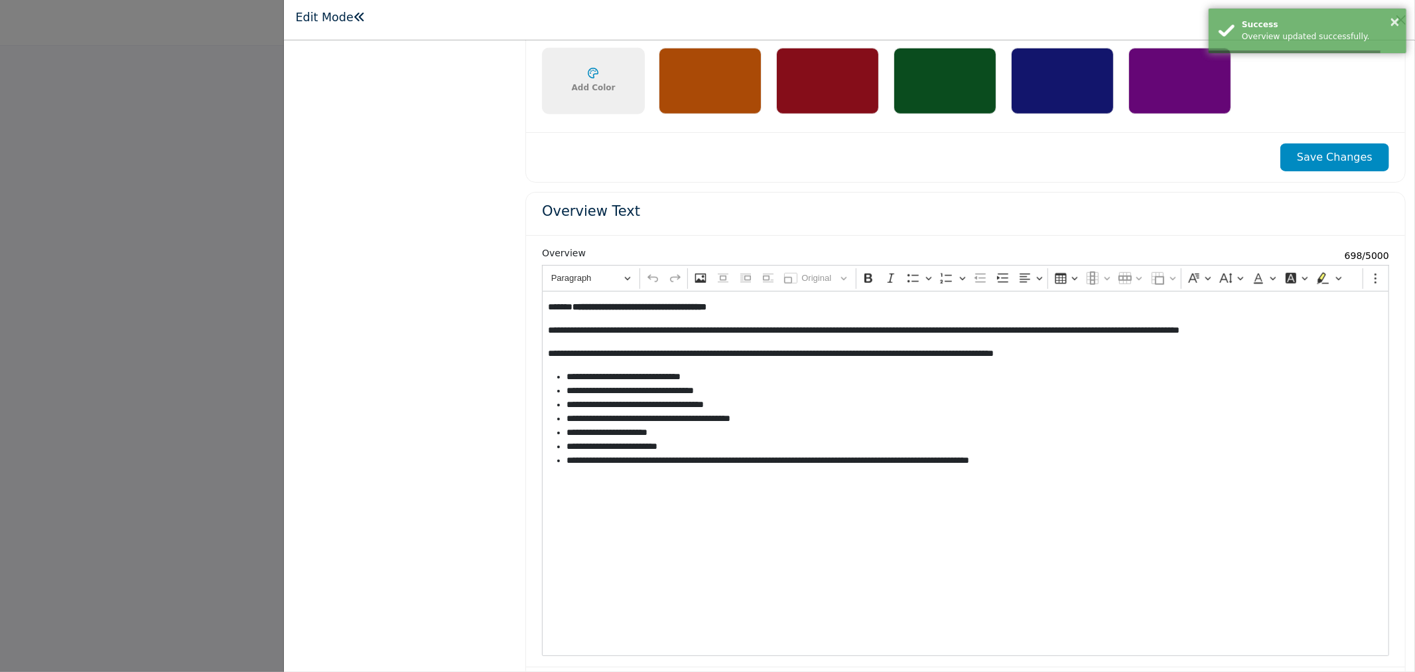
scroll to position [726, 0]
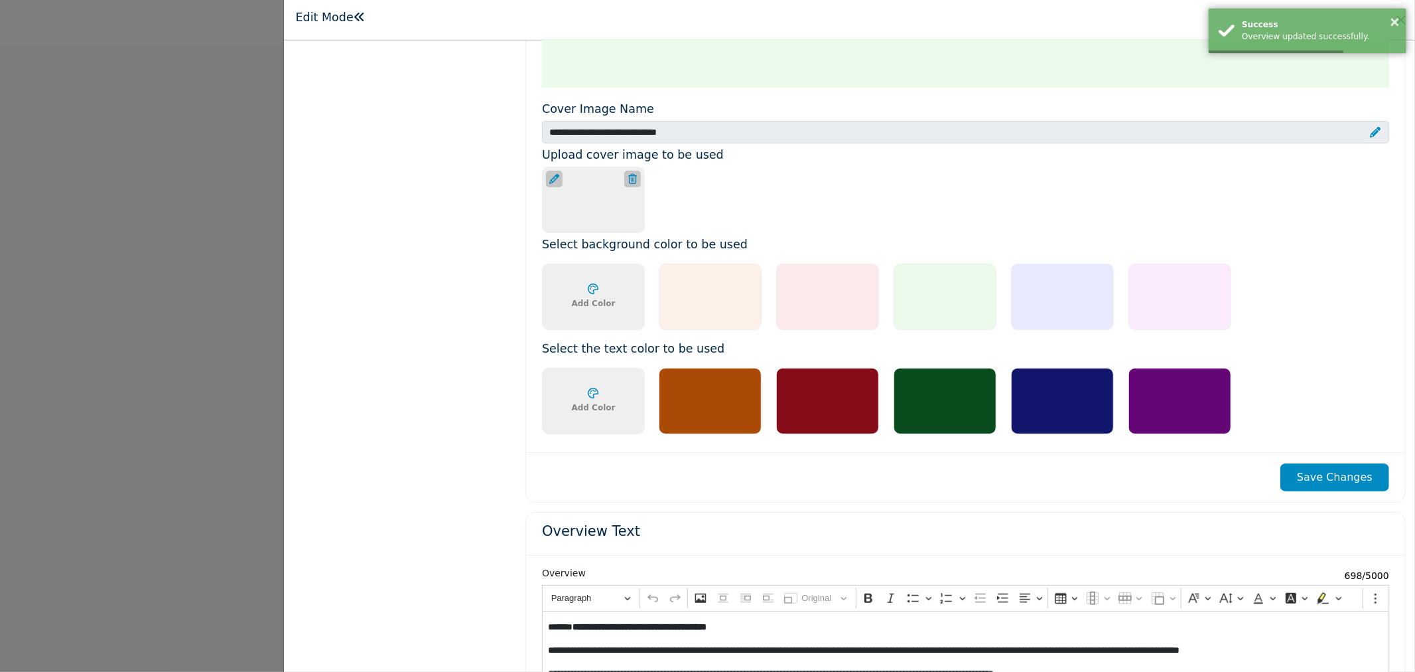
click at [1327, 476] on button "Save Changes" at bounding box center [1335, 477] width 109 height 28
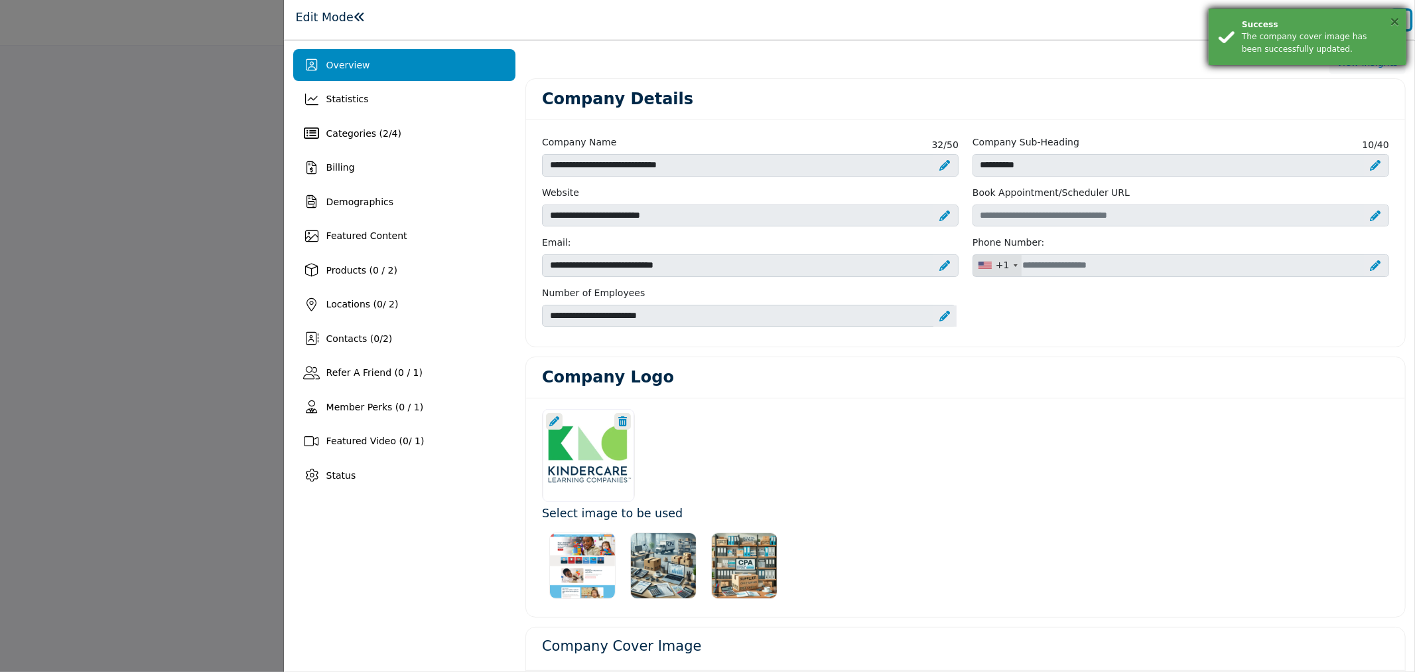
click at [1397, 23] on button "×" at bounding box center [1394, 21] width 11 height 13
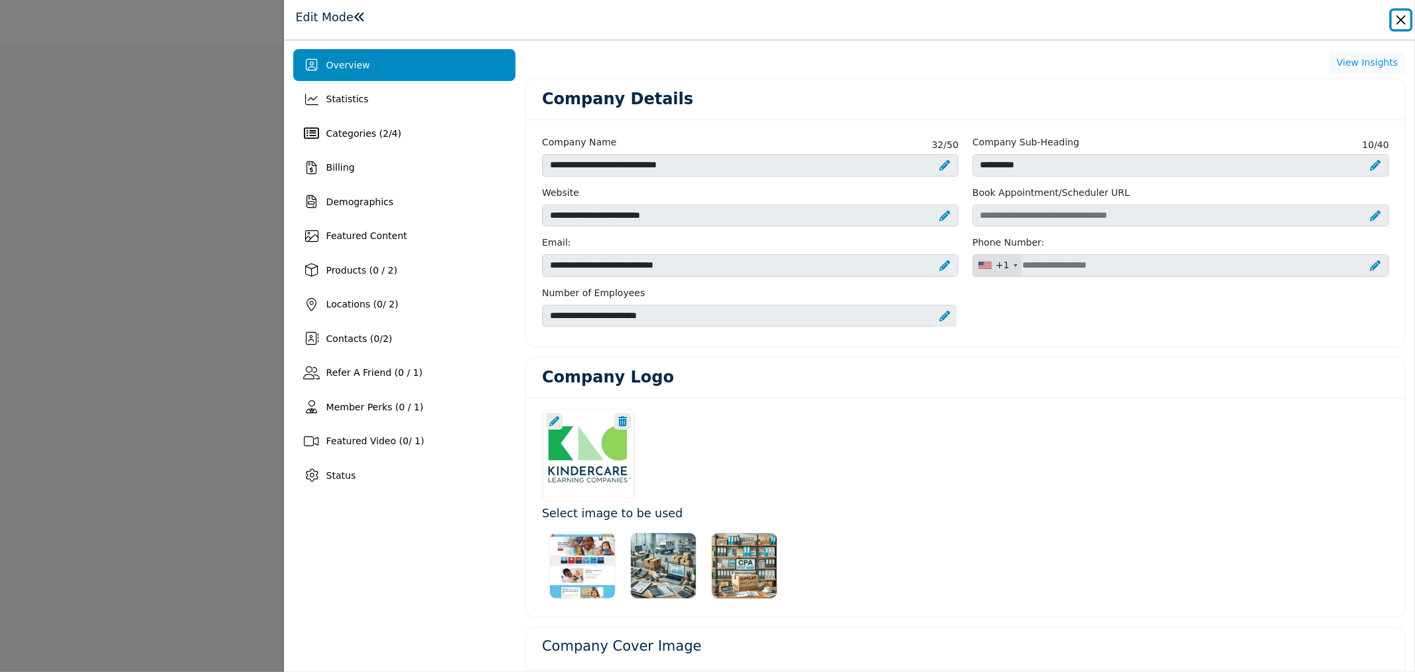
click at [1397, 17] on button "Close" at bounding box center [1401, 20] width 19 height 19
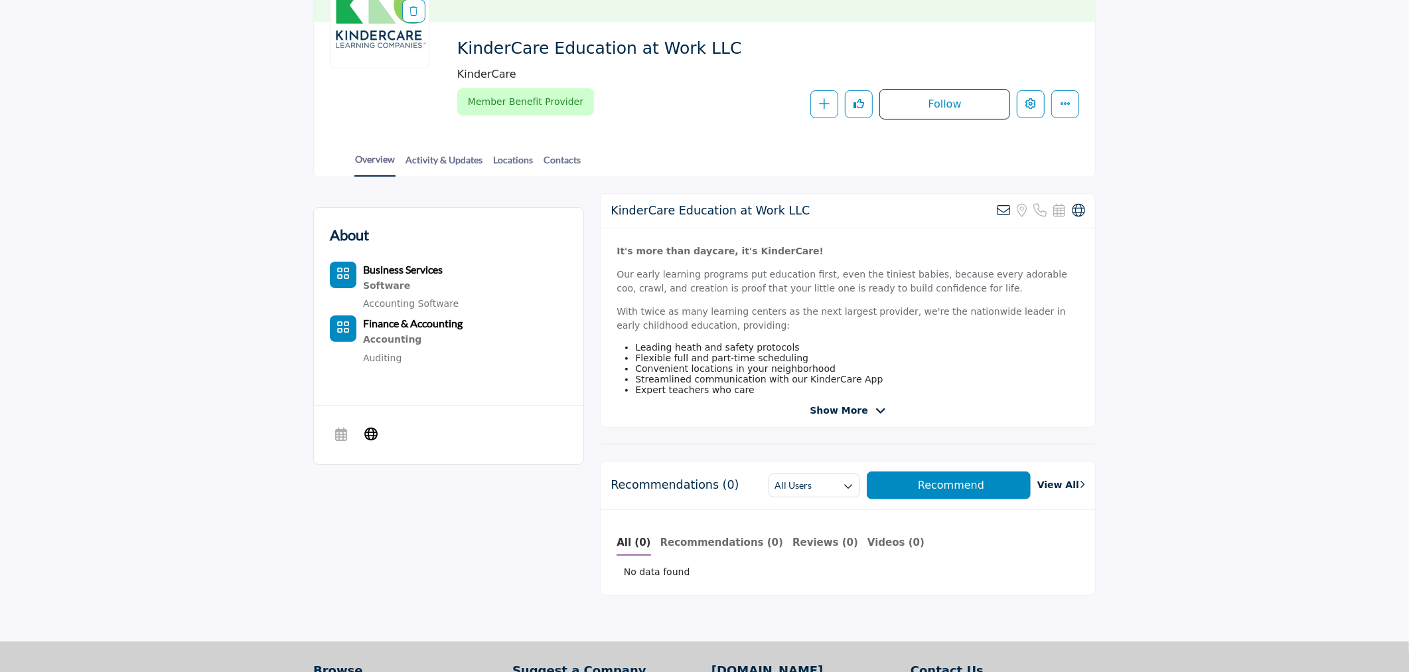
scroll to position [295, 0]
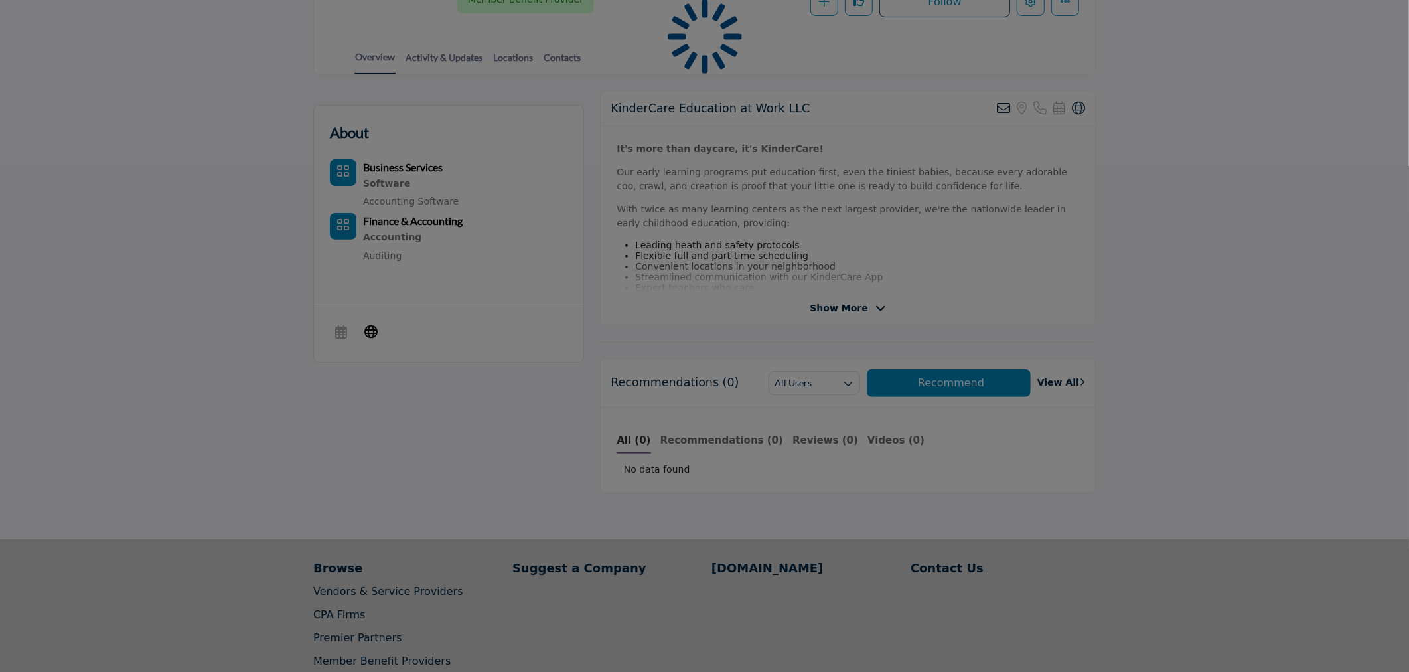
click at [857, 160] on div at bounding box center [704, 336] width 1409 height 672
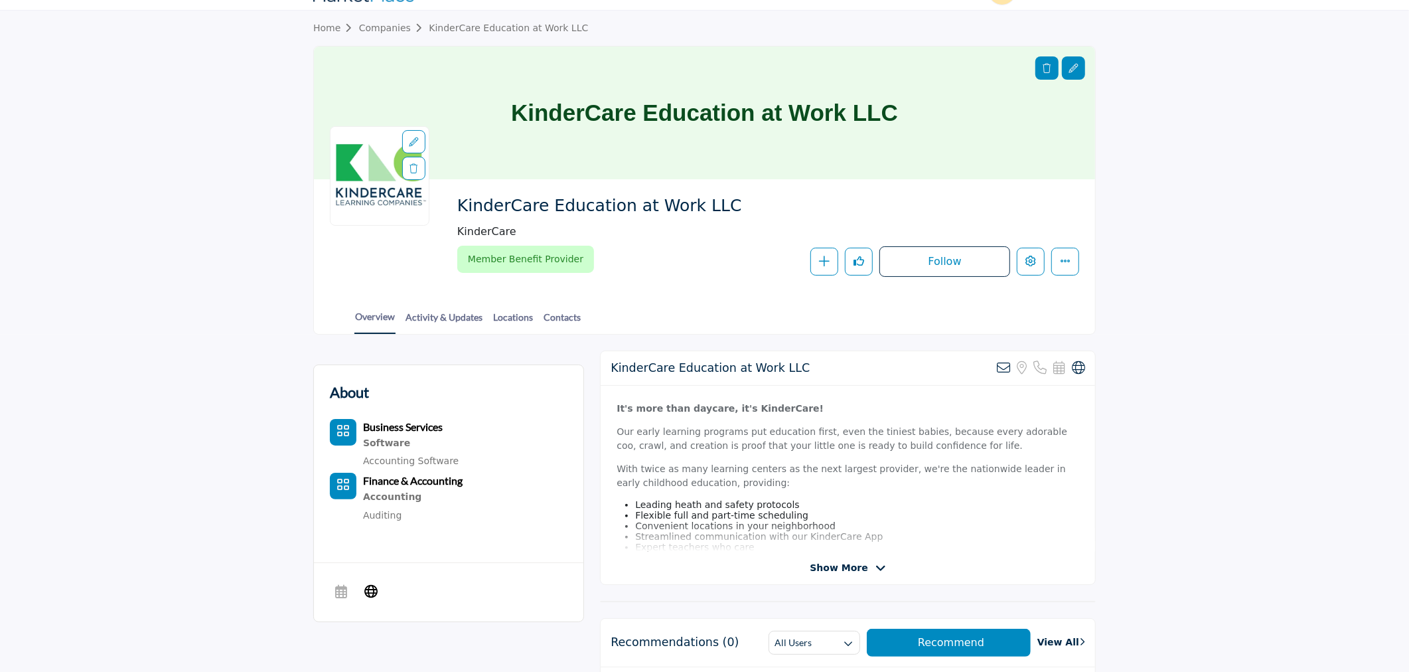
scroll to position [0, 0]
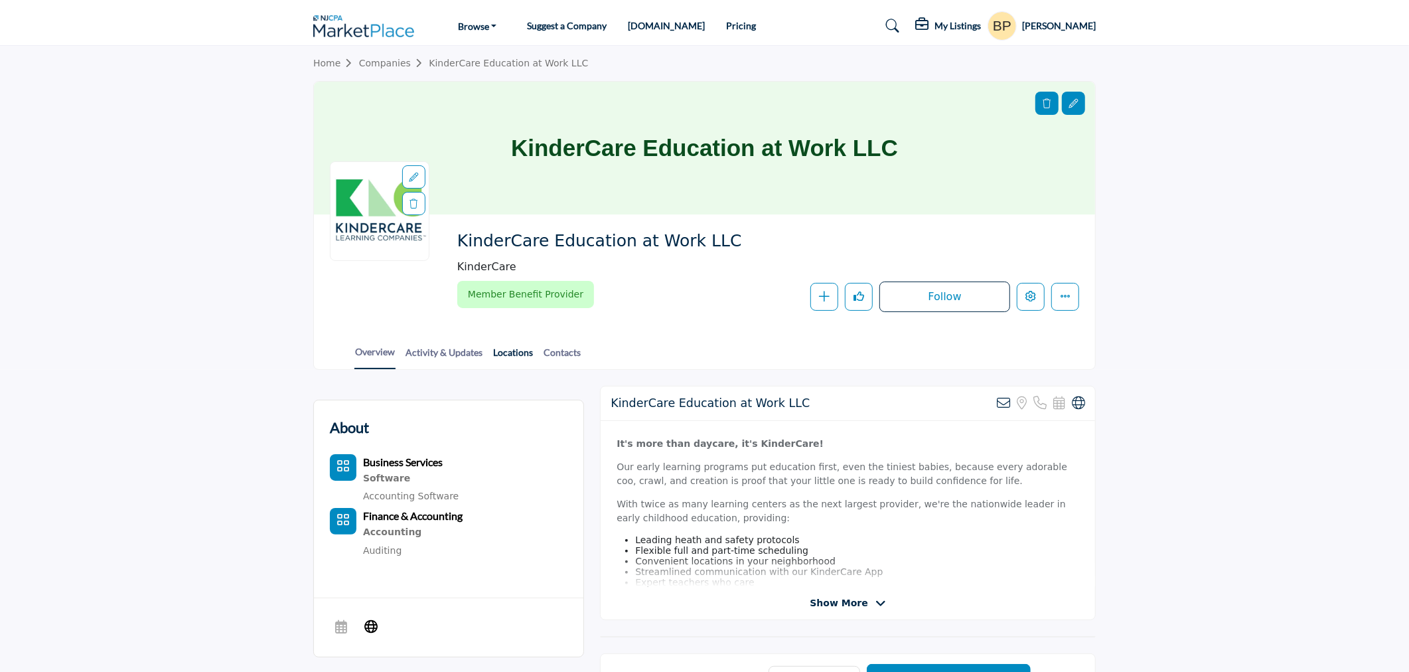
click at [512, 353] on link "Locations" at bounding box center [512, 356] width 41 height 23
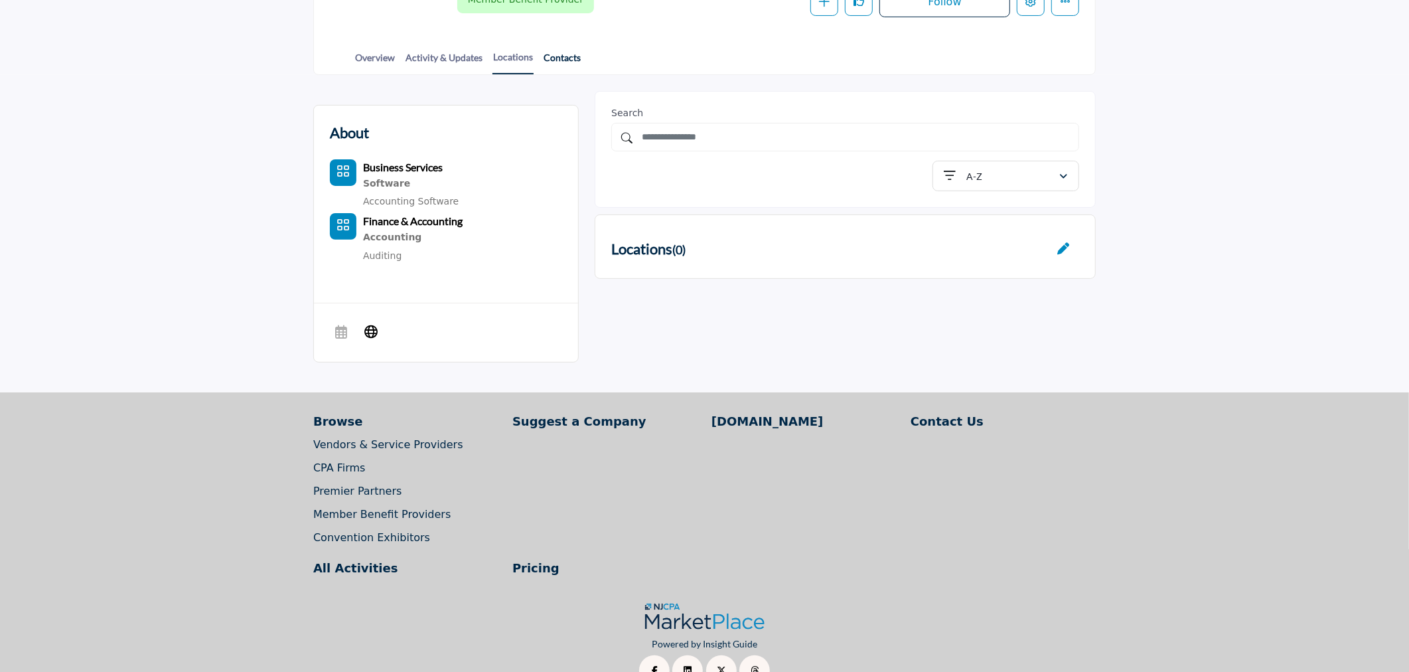
click at [563, 60] on link "Contacts" at bounding box center [562, 61] width 38 height 23
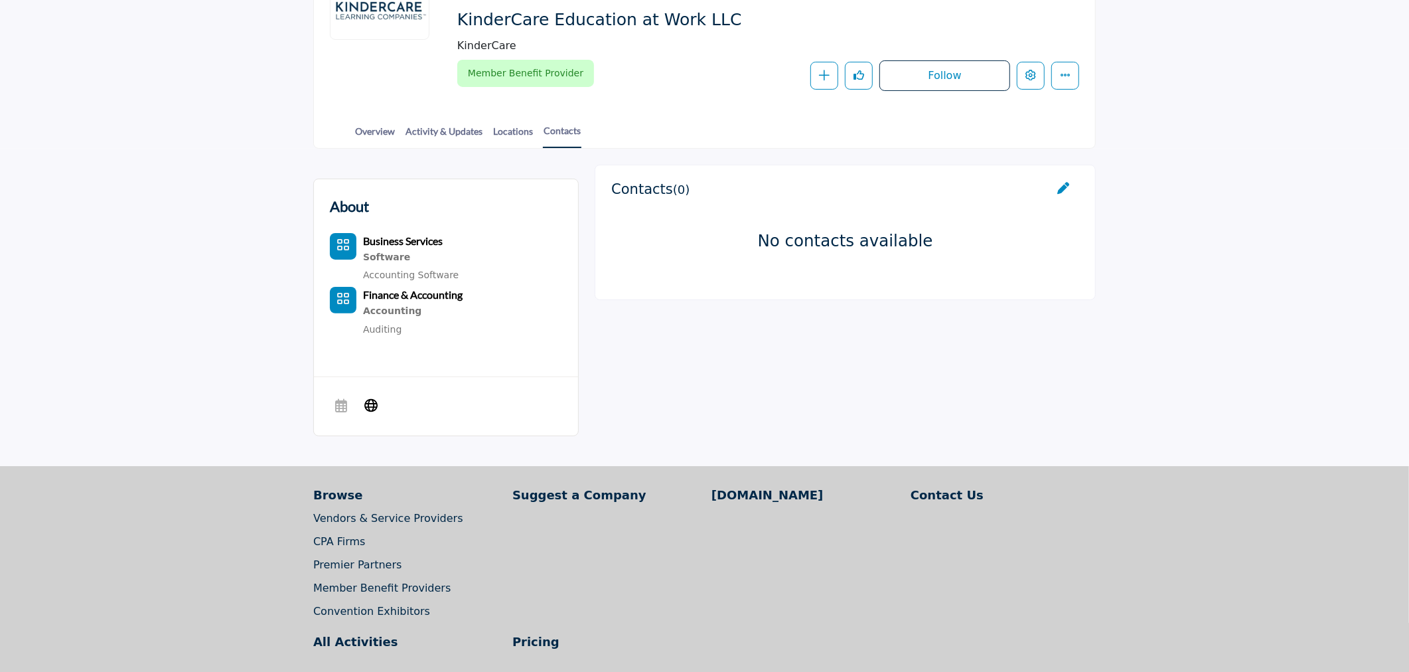
scroll to position [221, 0]
click at [1062, 183] on div at bounding box center [1063, 189] width 12 height 15
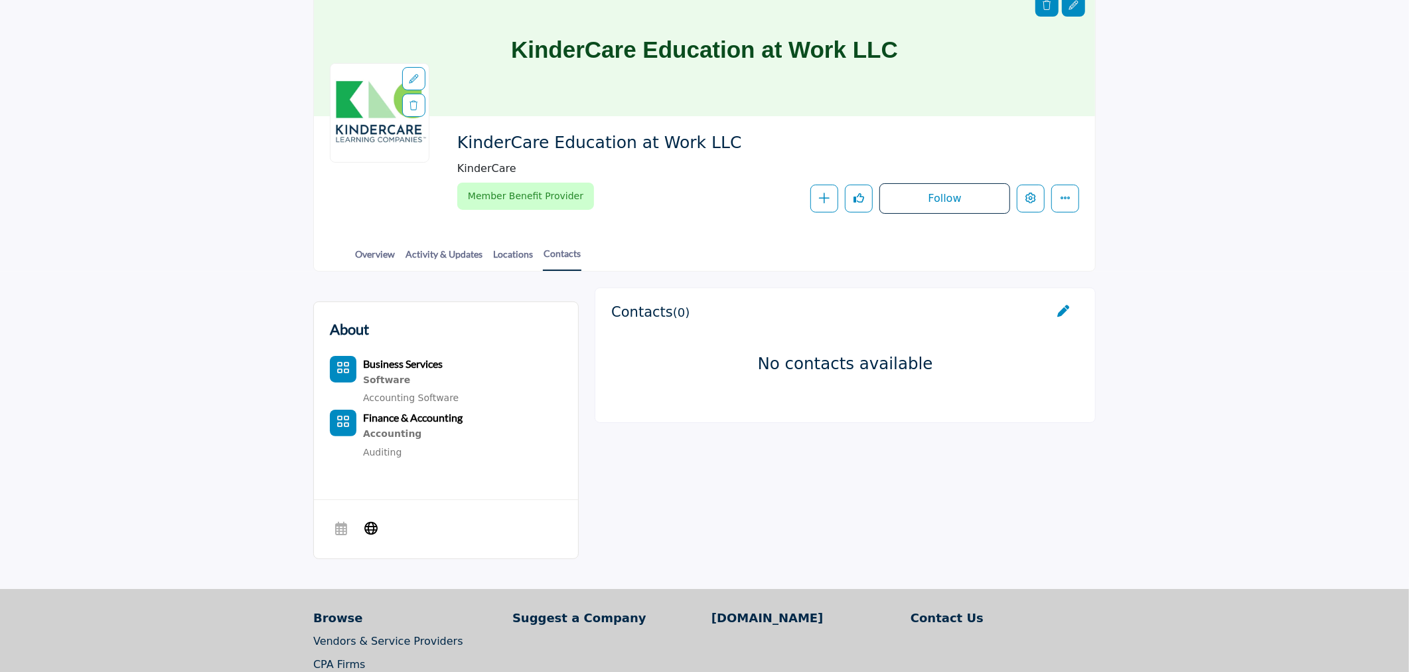
scroll to position [0, 0]
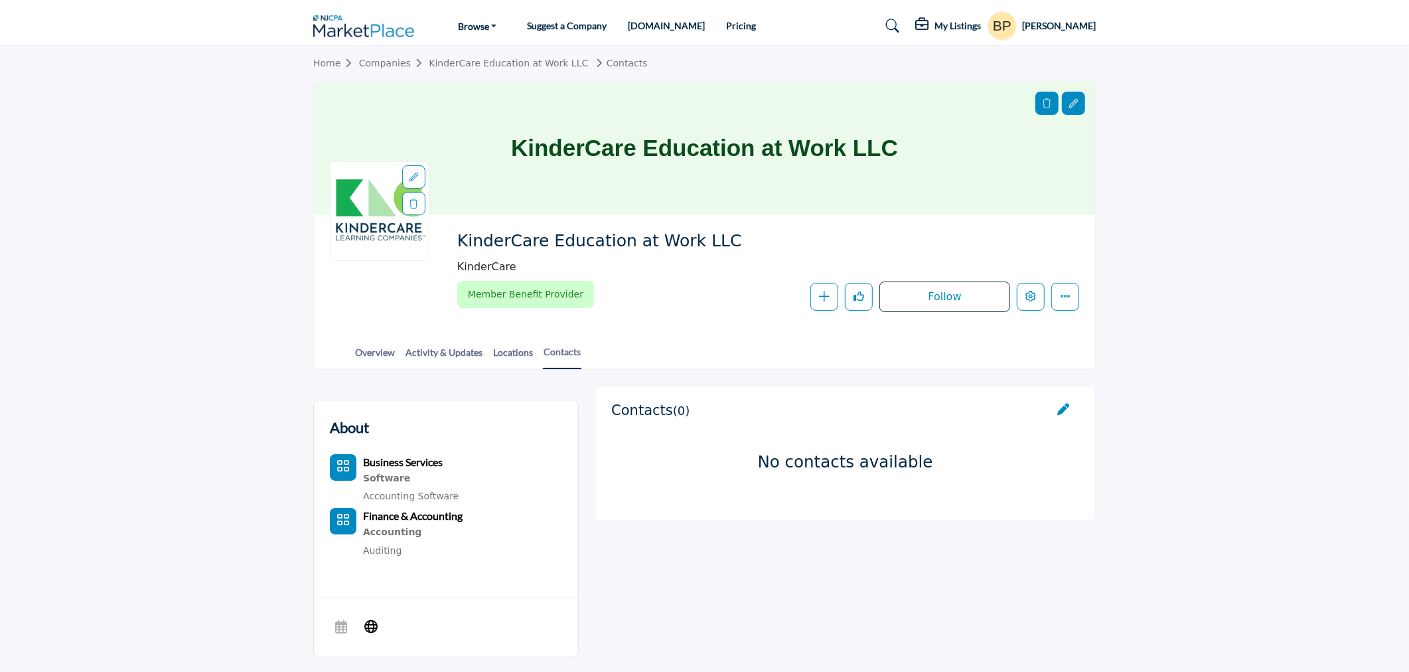
click at [379, 62] on link "Companies" at bounding box center [394, 63] width 70 height 11
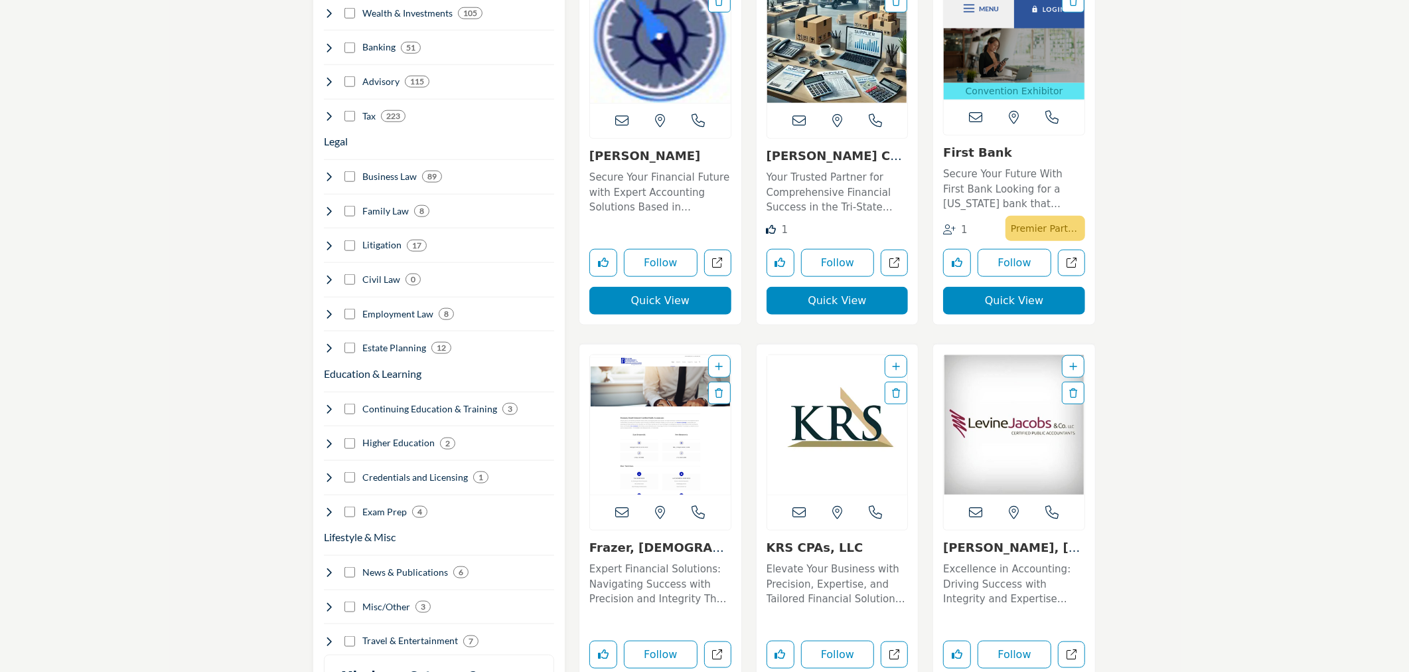
scroll to position [1769, 0]
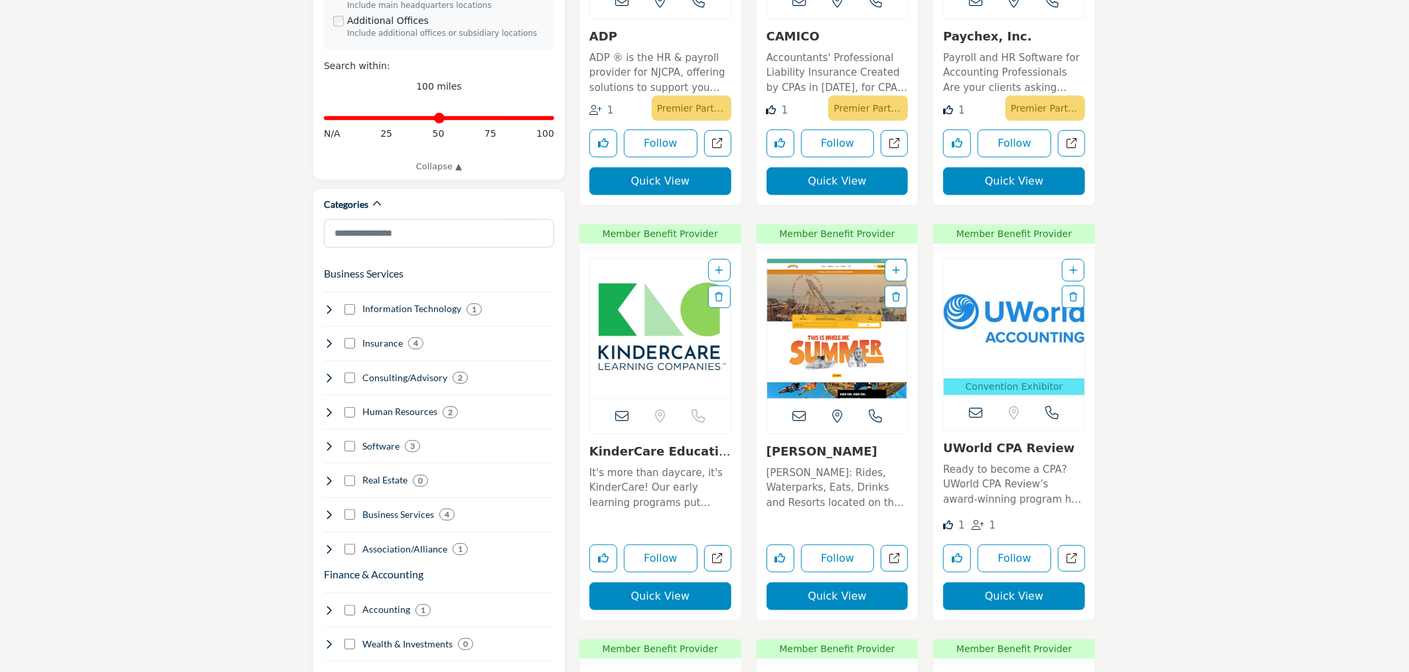
scroll to position [589, 0]
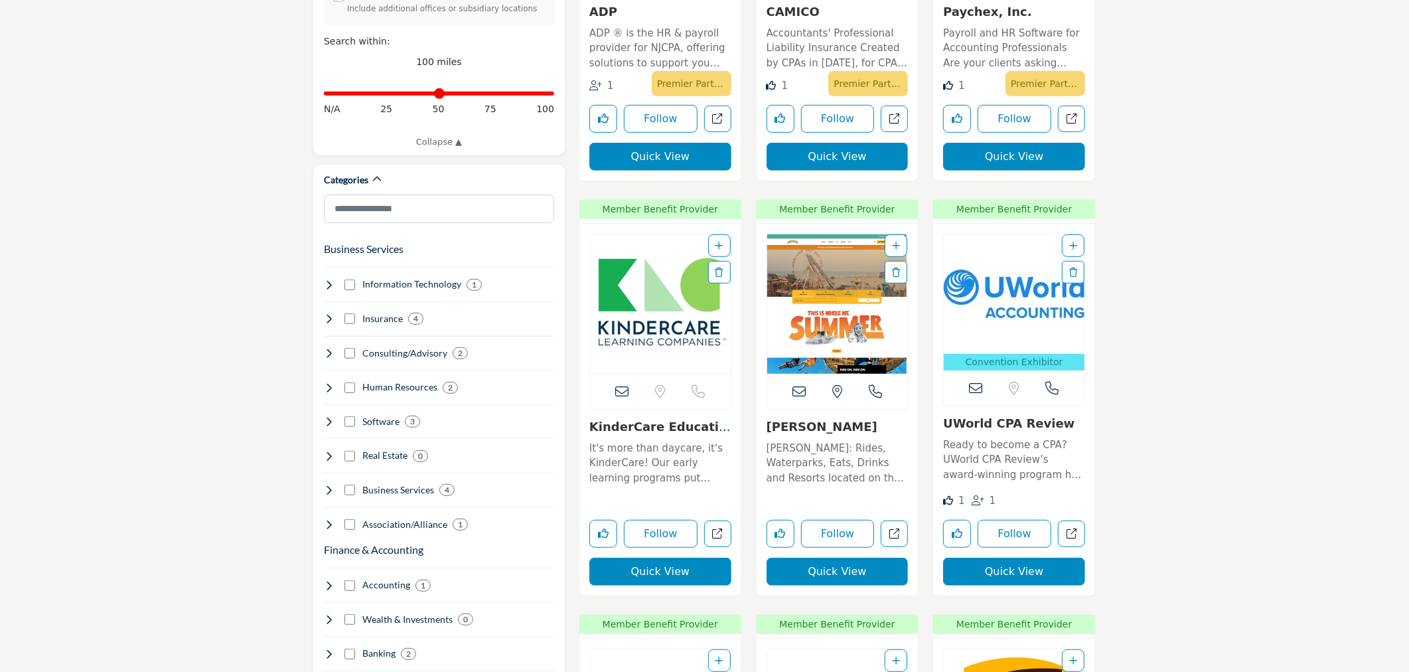
click at [655, 322] on img "Open Listing in new tab" at bounding box center [660, 303] width 141 height 139
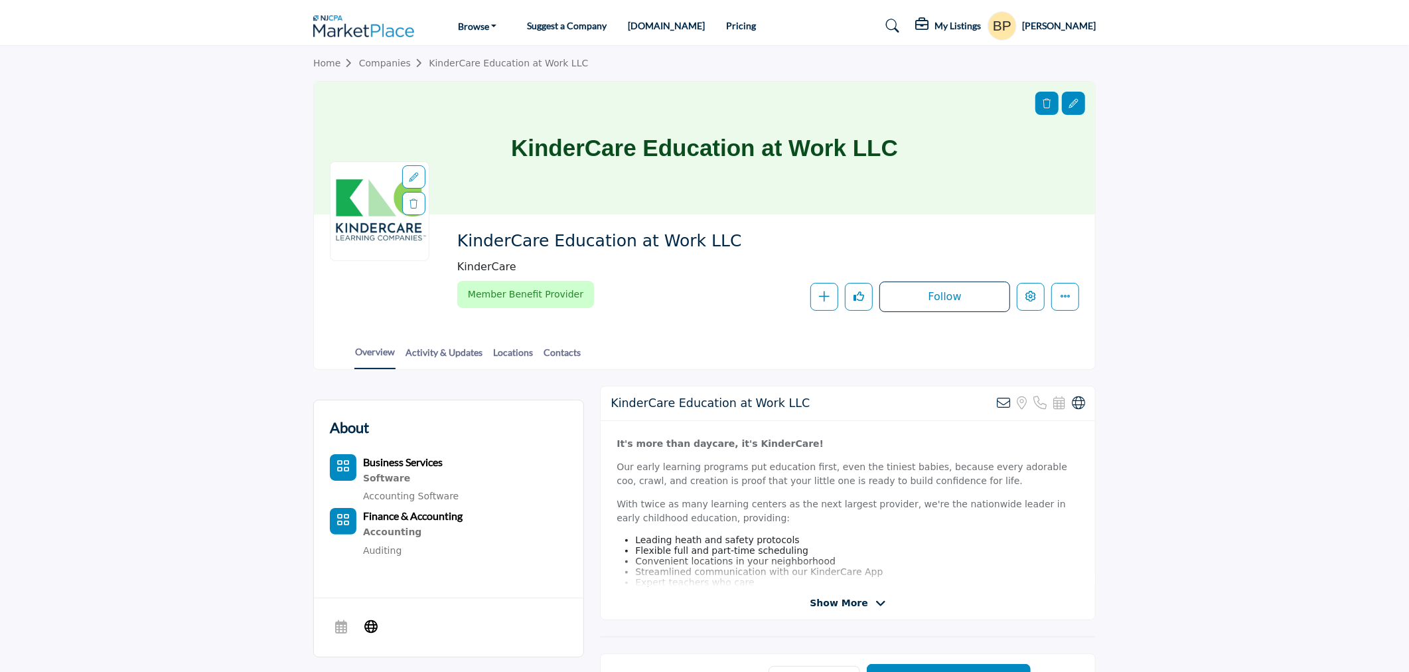
click at [819, 601] on span "Show More" at bounding box center [839, 603] width 58 height 14
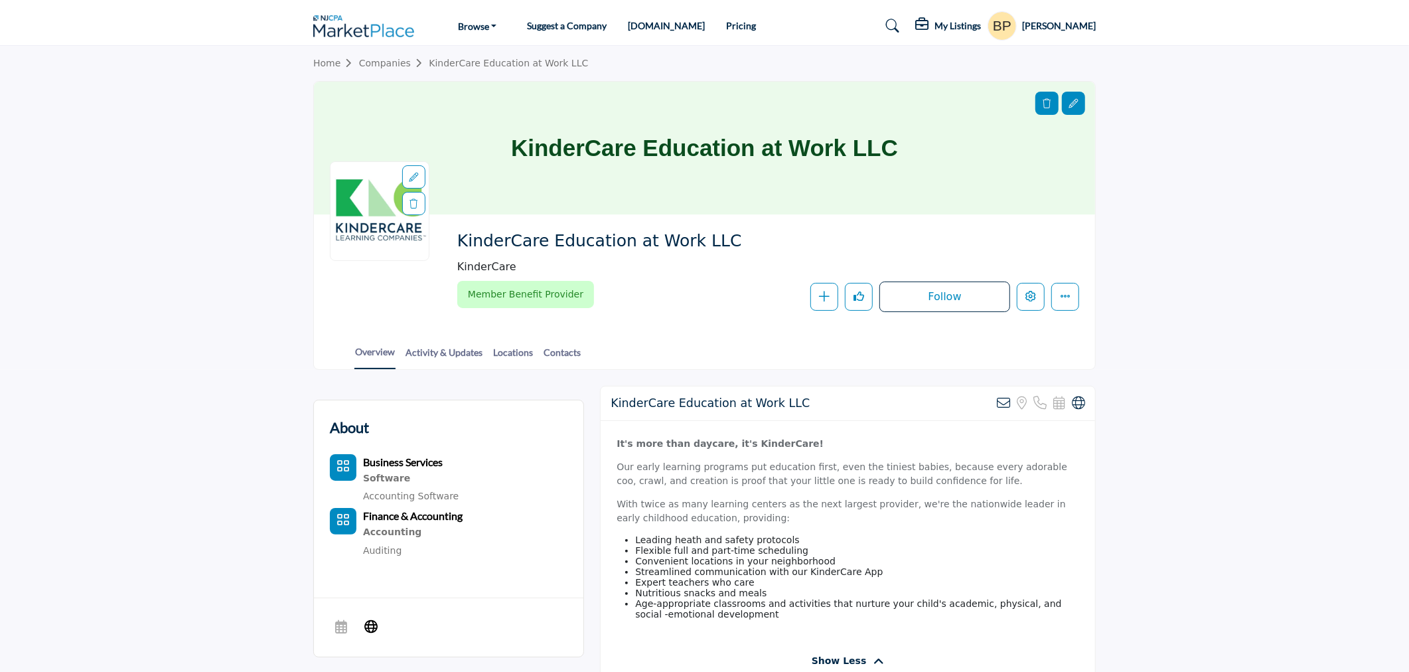
click at [375, 67] on link "Companies" at bounding box center [394, 63] width 70 height 11
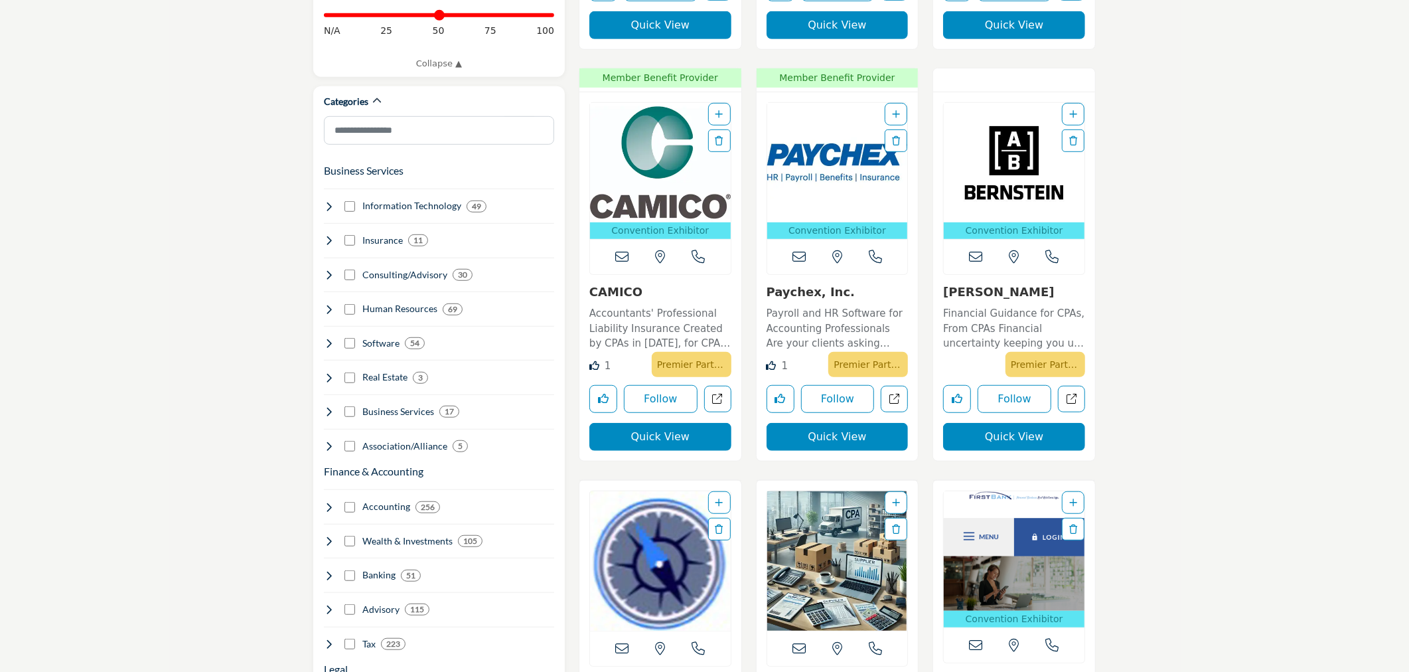
scroll to position [664, 0]
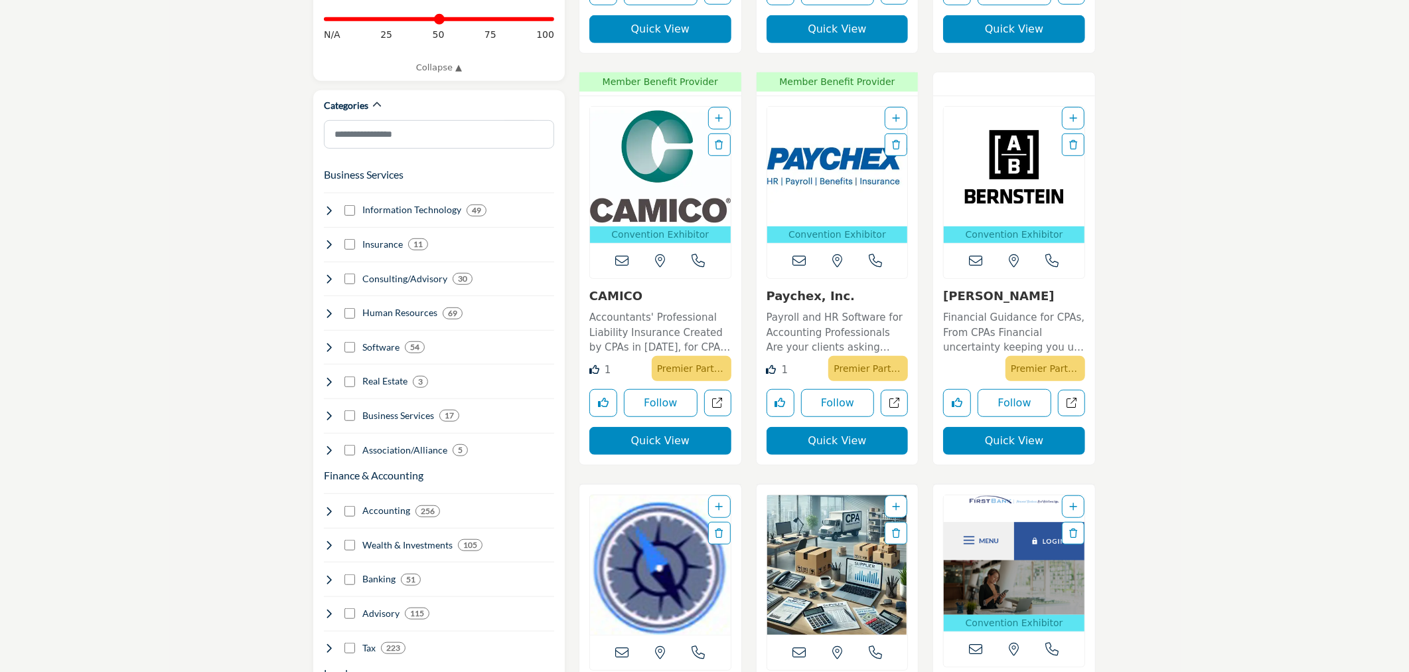
click at [624, 199] on img "Open Listing in new tab" at bounding box center [660, 166] width 141 height 119
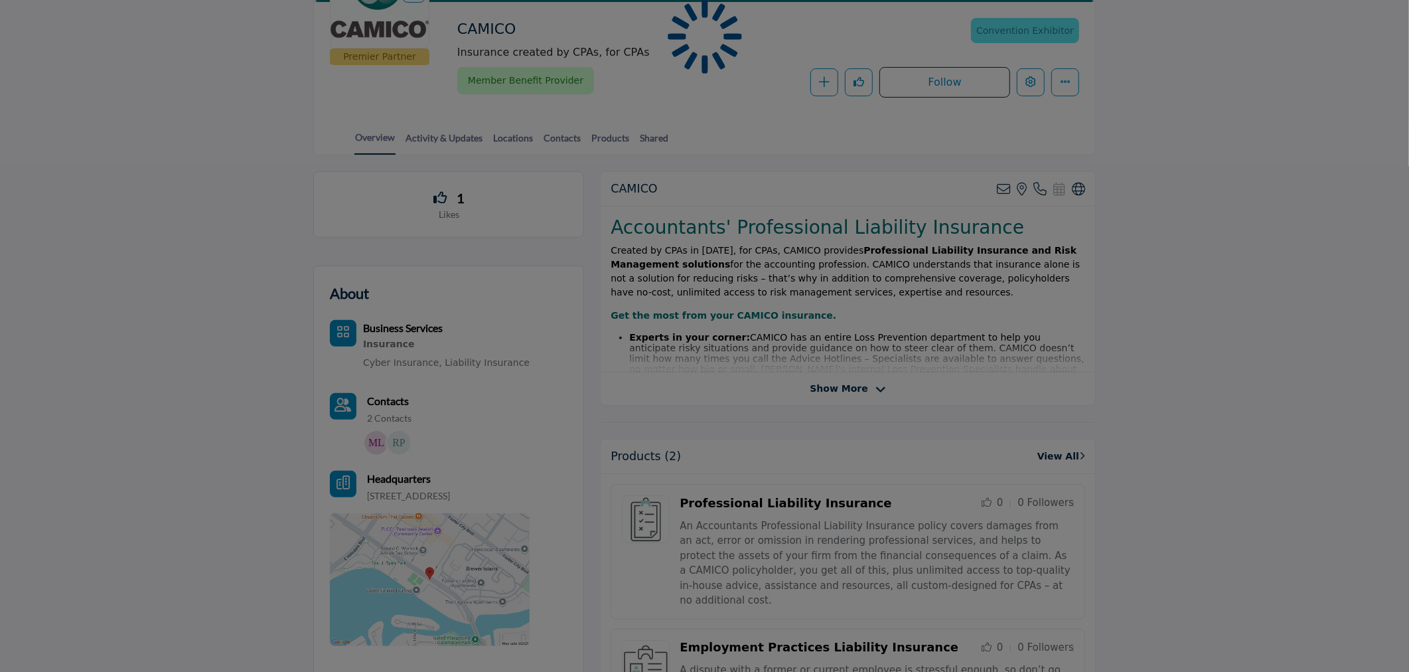
scroll to position [295, 0]
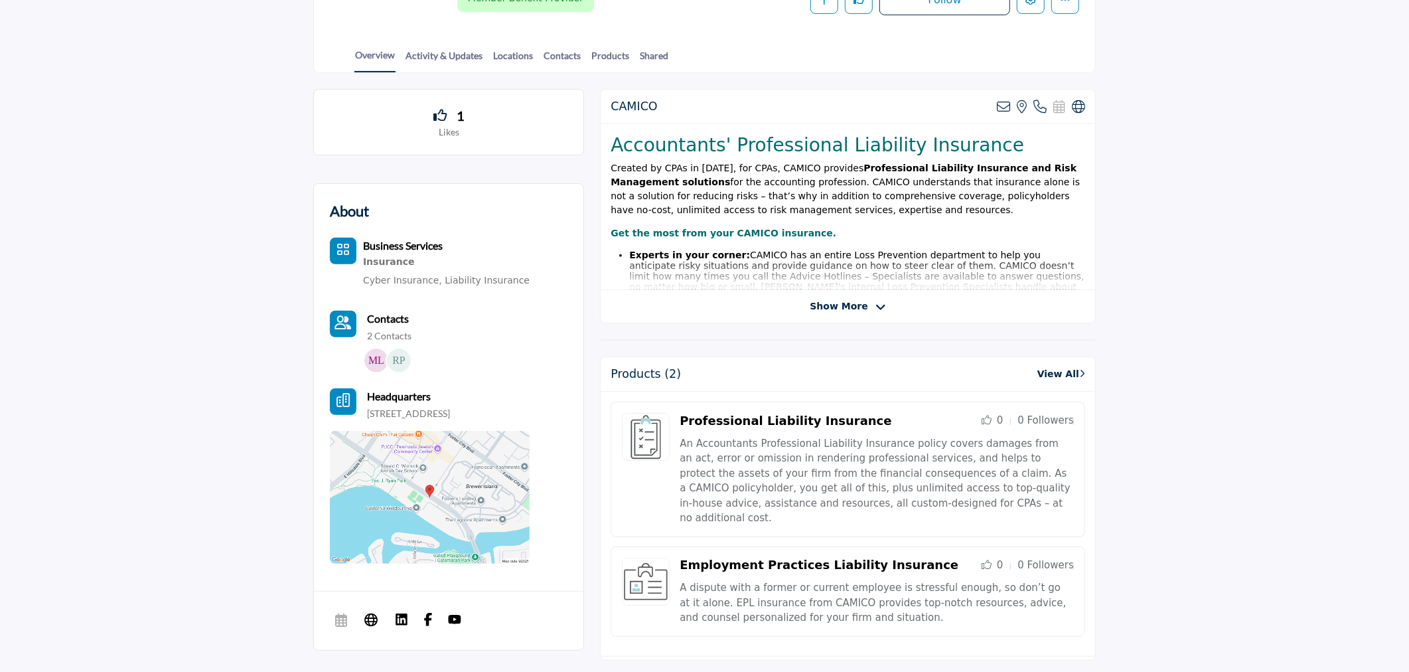
click at [855, 302] on span "Show More" at bounding box center [839, 306] width 58 height 14
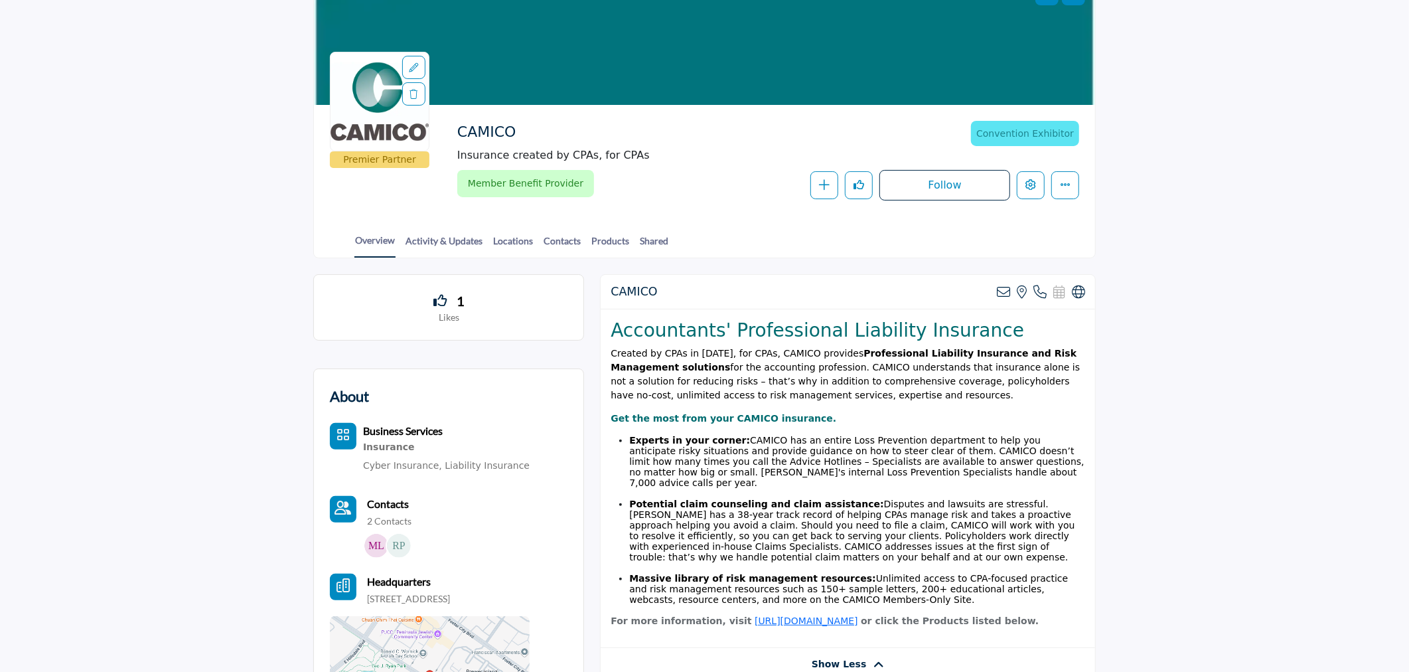
scroll to position [0, 0]
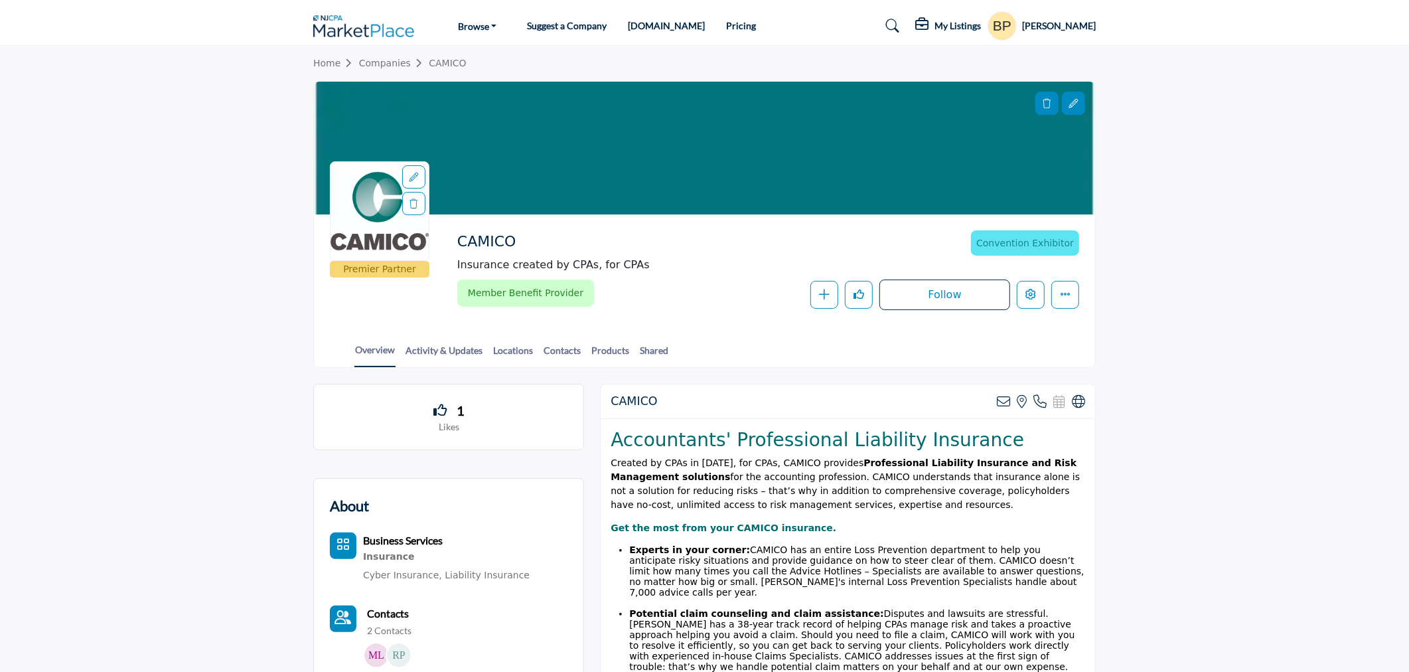
click at [1303, 282] on section "Home Companies CAMICO Premier Partner CAMICO Insurance created by CPAs, for CPA…" at bounding box center [704, 207] width 1409 height 322
